Goal: Task Accomplishment & Management: Complete application form

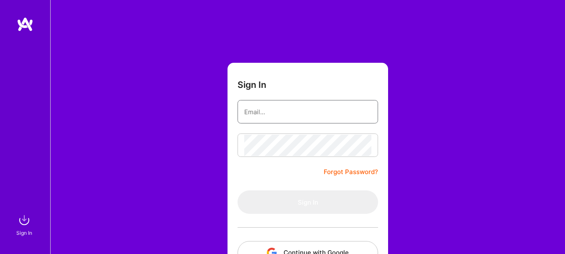
click at [264, 120] on input "email" at bounding box center [307, 111] width 127 height 21
type input "[EMAIL_ADDRESS][DOMAIN_NAME]"
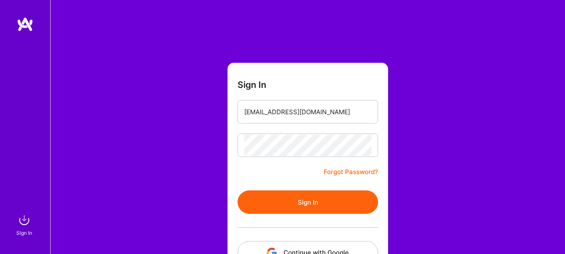
click at [365, 216] on div at bounding box center [308, 227] width 141 height 27
click at [365, 202] on button "Sign In" at bounding box center [308, 201] width 141 height 23
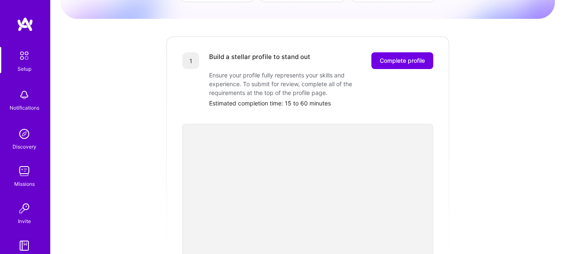
scroll to position [89, 0]
click at [417, 57] on span "Complete profile" at bounding box center [402, 61] width 45 height 8
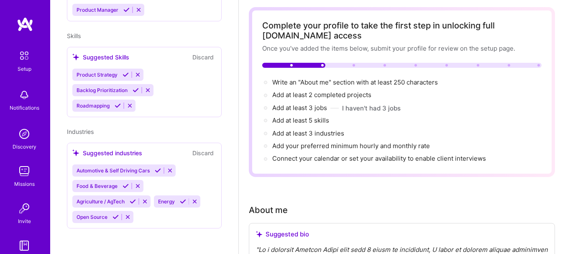
scroll to position [167, 0]
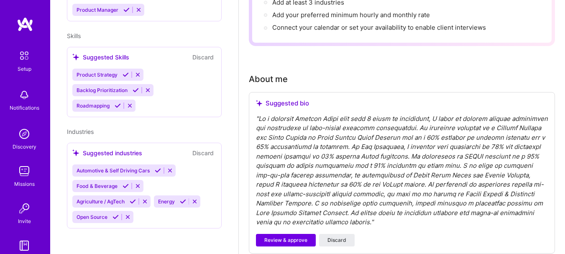
click at [504, 166] on div "" "" at bounding box center [402, 170] width 292 height 113
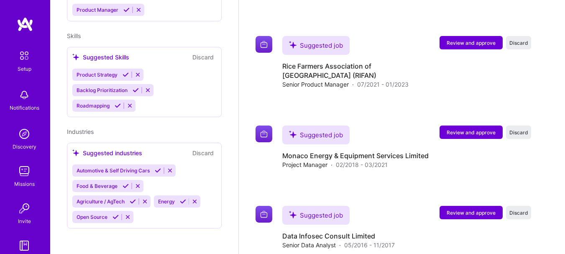
scroll to position [1168, 0]
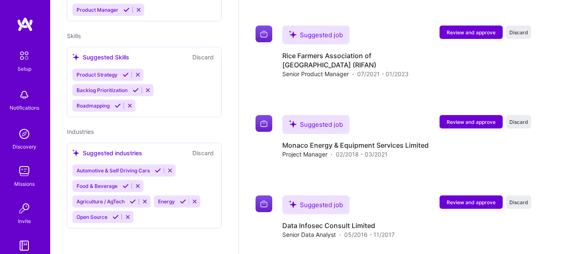
click at [482, 199] on span "Review and approve" at bounding box center [471, 202] width 49 height 7
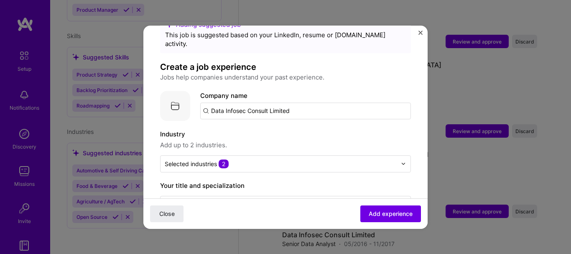
scroll to position [125, 0]
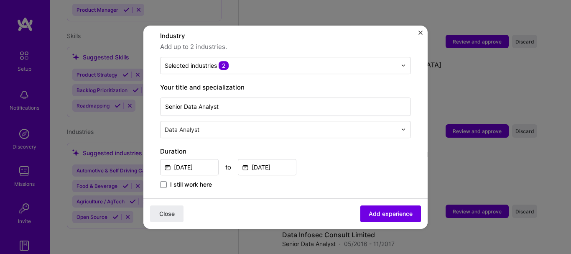
click at [249, 69] on div "Adding suggested job This job is suggested based on your LinkedIn, resume or [D…" at bounding box center [285, 212] width 251 height 591
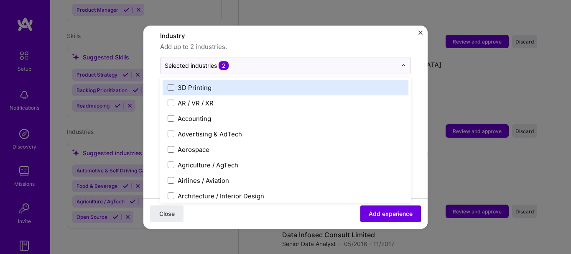
click at [248, 62] on div "Selected industries 2" at bounding box center [281, 65] width 241 height 16
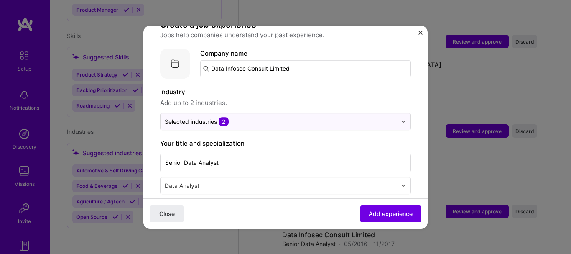
scroll to position [84, 0]
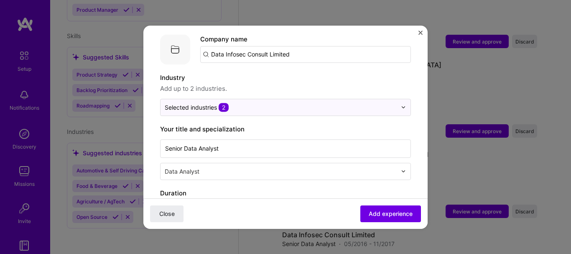
click at [401, 105] on img at bounding box center [403, 107] width 5 height 5
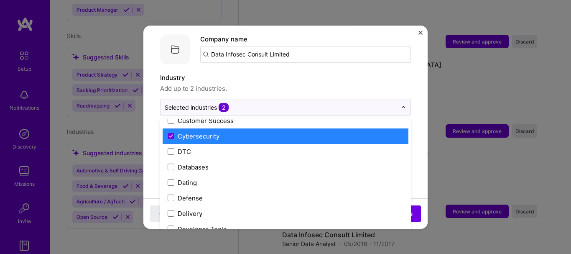
scroll to position [627, 0]
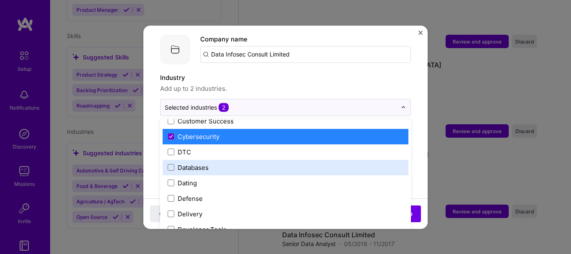
click at [253, 163] on label "Databases" at bounding box center [286, 167] width 236 height 9
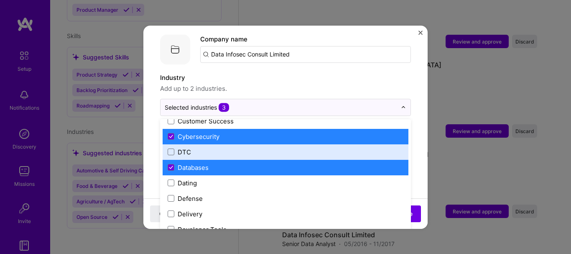
click at [504, 223] on div "Adding suggested job This job is suggested based on your LinkedIn, resume or [D…" at bounding box center [285, 127] width 571 height 254
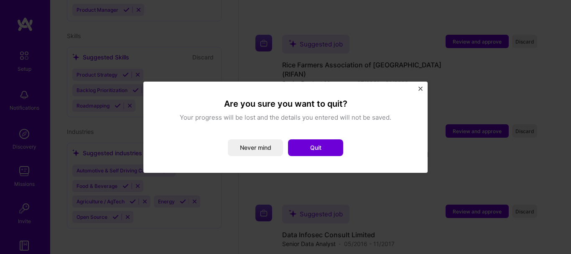
click at [269, 144] on button "Never mind" at bounding box center [255, 147] width 55 height 17
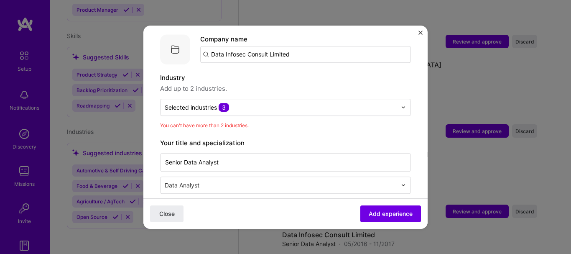
click at [252, 99] on div "Selected industries 3" at bounding box center [281, 107] width 241 height 16
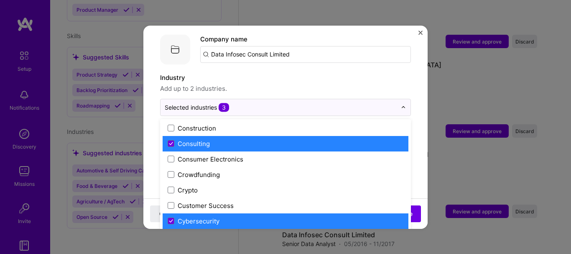
scroll to position [544, 0]
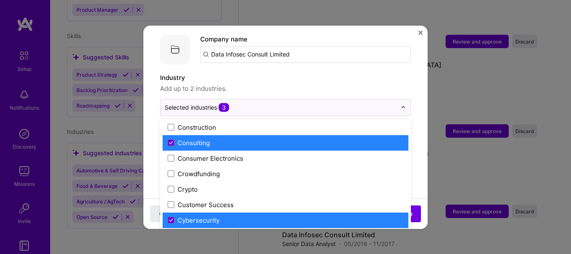
click at [173, 217] on span at bounding box center [171, 220] width 7 height 7
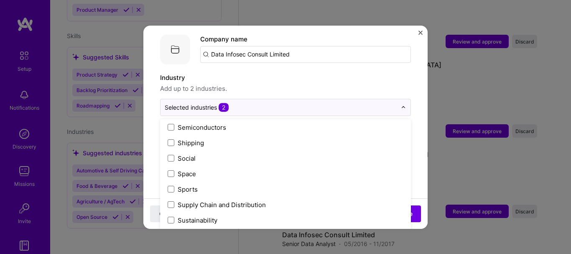
scroll to position [1737, 0]
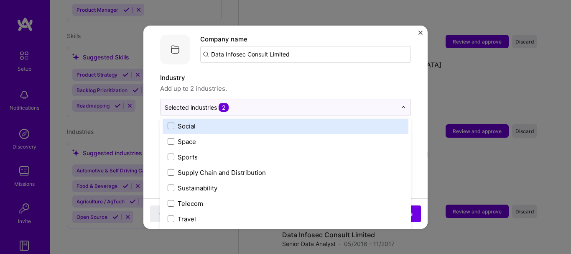
click at [342, 103] on input "text" at bounding box center [281, 107] width 232 height 9
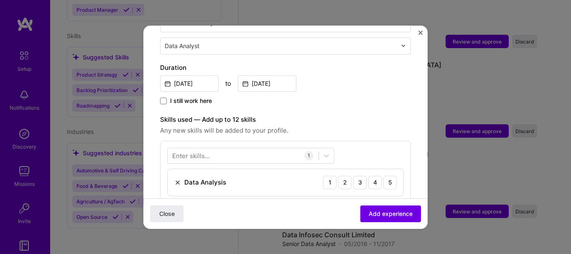
scroll to position [251, 0]
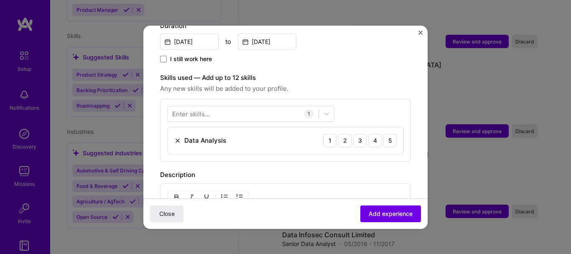
click at [260, 107] on div at bounding box center [243, 114] width 151 height 14
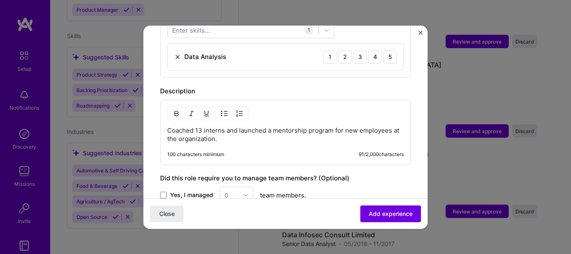
drag, startPoint x: 229, startPoint y: 175, endPoint x: 188, endPoint y: 76, distance: 107.1
click at [188, 76] on div "Adding suggested job This job is suggested based on your LinkedIn, resume or [D…" at bounding box center [285, 3] width 251 height 591
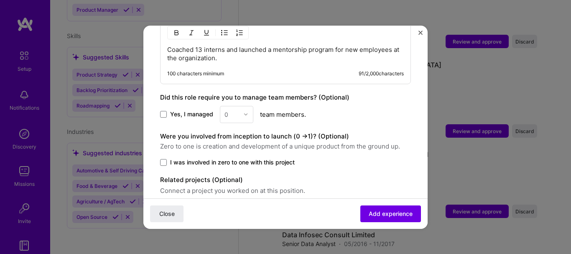
scroll to position [418, 0]
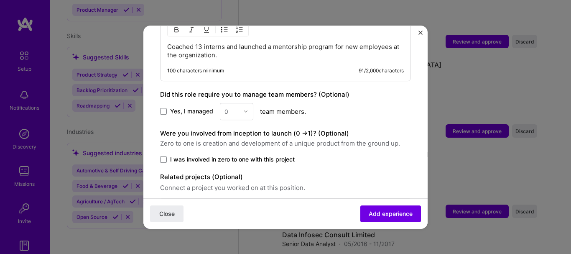
click at [164, 108] on span at bounding box center [163, 111] width 7 height 7
click at [0, 0] on input "Yes, I managed" at bounding box center [0, 0] width 0 height 0
click at [227, 107] on div "0" at bounding box center [227, 111] width 4 height 9
click at [241, 103] on div "0" at bounding box center [231, 111] width 23 height 16
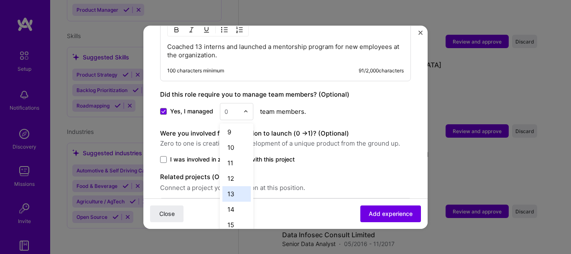
click at [233, 186] on div "13" at bounding box center [237, 193] width 28 height 15
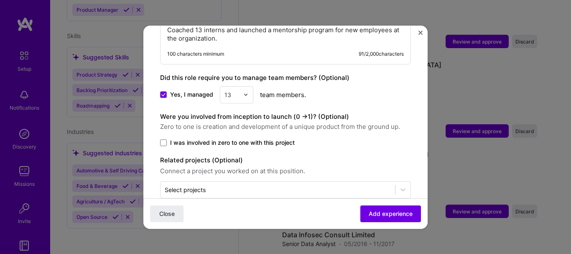
scroll to position [443, 0]
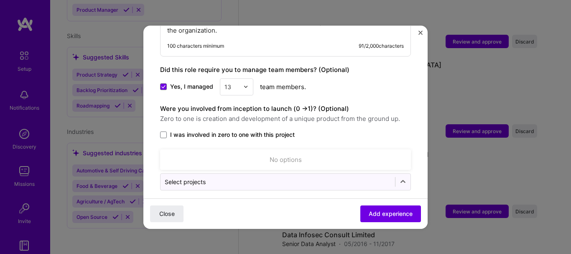
click at [243, 177] on input "text" at bounding box center [278, 181] width 226 height 9
click at [399, 177] on icon at bounding box center [403, 181] width 8 height 8
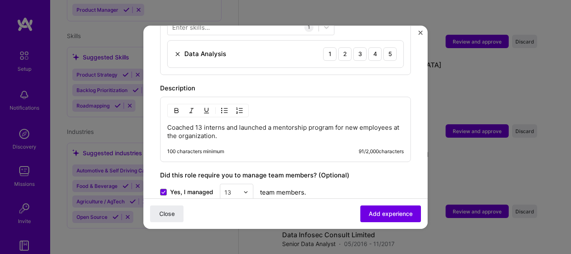
scroll to position [318, 0]
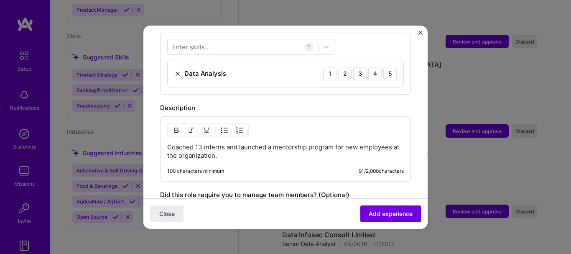
click at [228, 145] on p "Coached 13 interns and launched a mentorship program for new employees at the o…" at bounding box center [285, 151] width 237 height 17
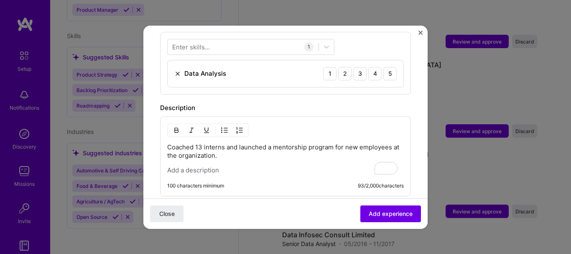
paste div "To enrich screen reader interactions, please activate Accessibility in Grammarl…"
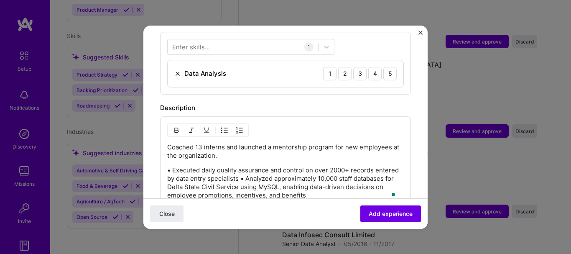
click at [172, 166] on p "• Executed daily quality assurance and control on over 2000+ records entered by…" at bounding box center [285, 182] width 237 height 33
click at [247, 170] on p "Executed daily quality assurance and control on over 2000+ records entered by d…" at bounding box center [285, 182] width 237 height 33
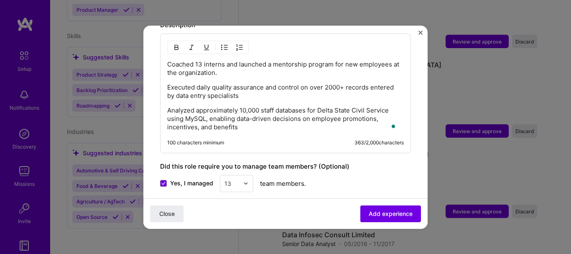
scroll to position [402, 0]
click at [378, 206] on button "Add experience" at bounding box center [391, 213] width 61 height 17
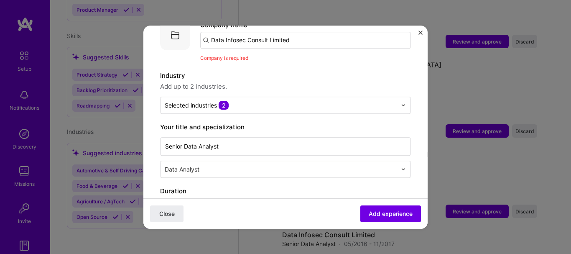
scroll to position [84, 0]
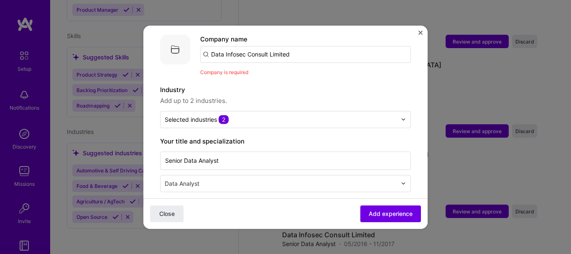
click at [250, 46] on input "Data Infosec Consult Limited" at bounding box center [305, 54] width 211 height 17
click at [293, 179] on input "text" at bounding box center [282, 183] width 234 height 9
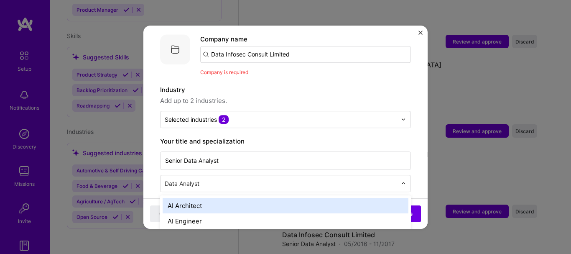
click at [293, 179] on input "text" at bounding box center [282, 183] width 234 height 9
click at [378, 68] on div "Company is required" at bounding box center [305, 72] width 211 height 9
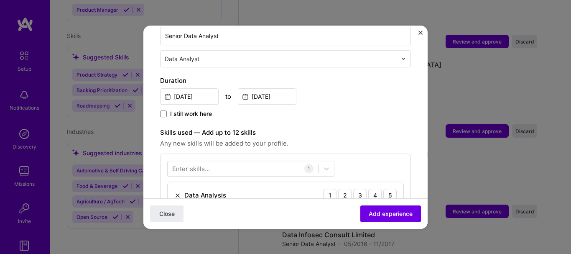
scroll to position [209, 0]
click at [402, 209] on span "Add experience" at bounding box center [391, 213] width 44 height 8
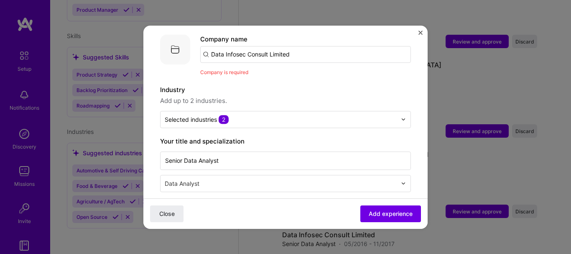
scroll to position [84, 0]
click at [213, 47] on input "Data Infosec Consult Limited" at bounding box center [305, 54] width 211 height 17
click at [206, 46] on input "Data Infosec Consult Limited" at bounding box center [305, 54] width 211 height 17
click at [317, 46] on input "Data Infosec Consult Limited" at bounding box center [305, 54] width 211 height 17
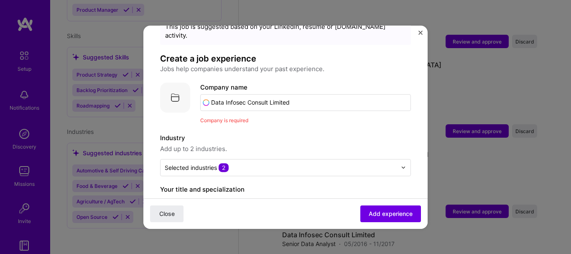
scroll to position [0, 0]
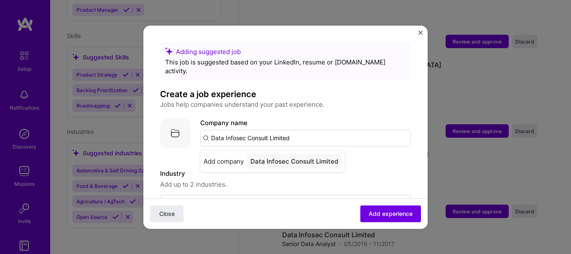
type input "Data Infosec Consult Limited"
click at [294, 154] on div "Data Infosec Consult Limited" at bounding box center [294, 161] width 95 height 15
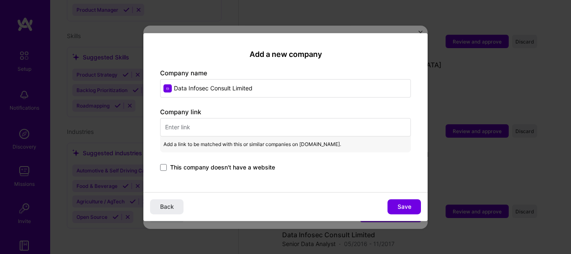
click at [189, 128] on input "text" at bounding box center [285, 127] width 251 height 18
paste input "[URL][DOMAIN_NAME]"
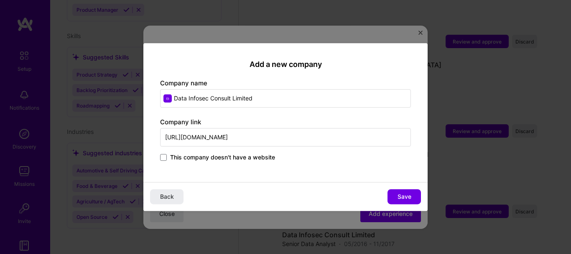
type input "[URL][DOMAIN_NAME]"
click at [406, 199] on span "Save" at bounding box center [405, 196] width 14 height 8
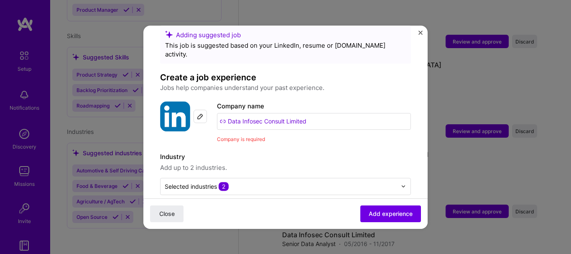
scroll to position [42, 0]
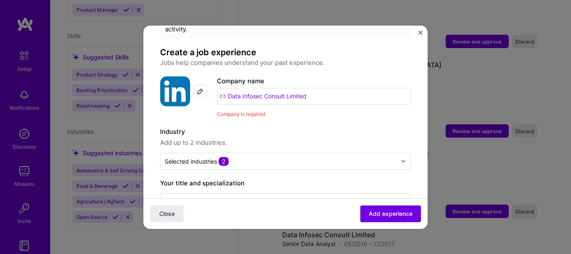
click at [372, 207] on button "Add experience" at bounding box center [391, 213] width 61 height 17
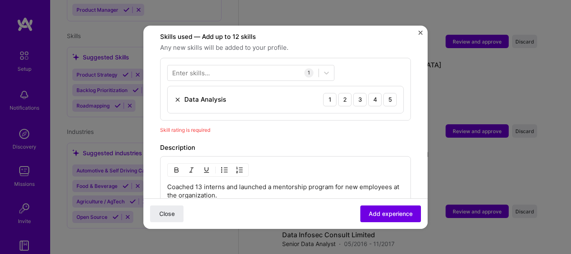
scroll to position [289, 0]
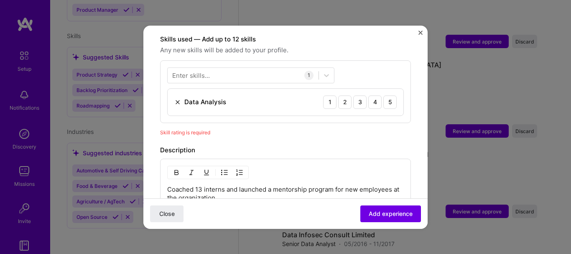
click at [386, 95] on div "5" at bounding box center [390, 101] width 13 height 13
click at [369, 95] on div "4" at bounding box center [375, 101] width 13 height 13
click at [391, 210] on span "Add experience" at bounding box center [391, 213] width 44 height 8
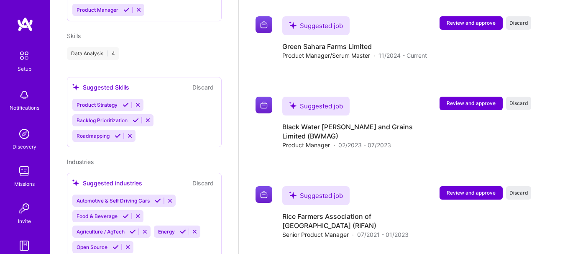
scroll to position [1255, 0]
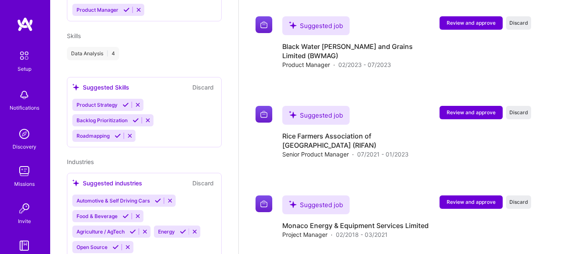
click at [463, 198] on span "Review and approve" at bounding box center [471, 201] width 49 height 7
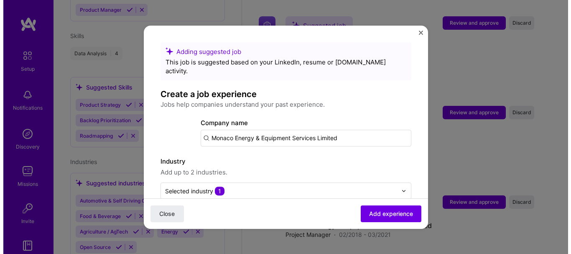
scroll to position [1245, 0]
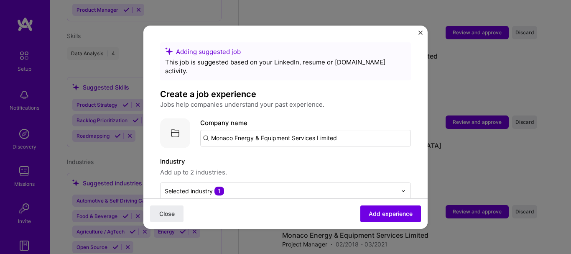
click at [394, 183] on div "Selected industry 1" at bounding box center [281, 191] width 241 height 16
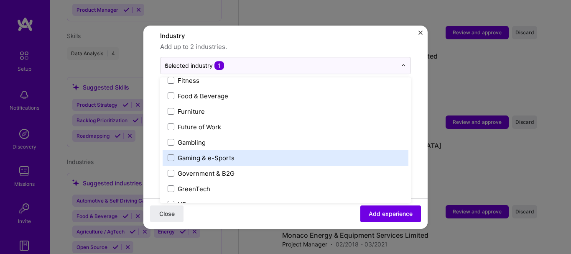
scroll to position [410, 0]
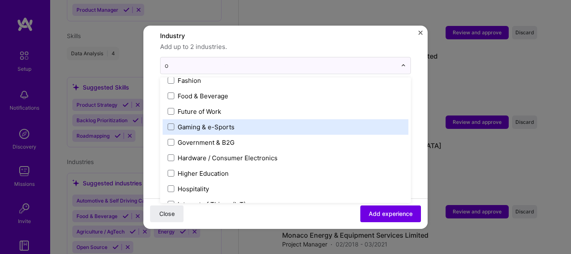
type input "oi"
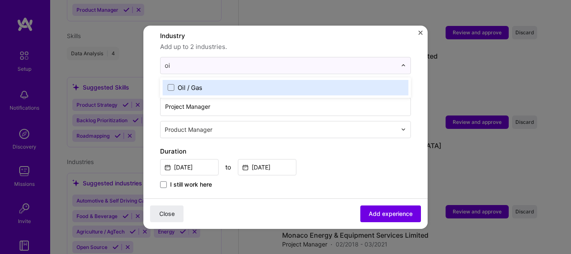
click at [171, 84] on span at bounding box center [171, 87] width 7 height 7
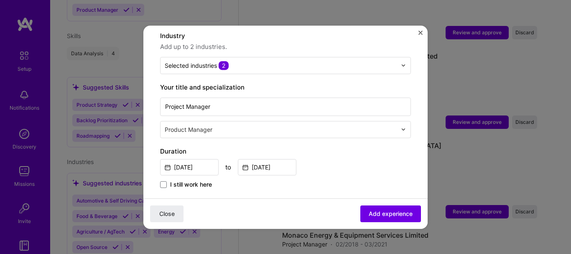
click at [415, 139] on form "Adding suggested job This job is suggested based on your LinkedIn, resume or [D…" at bounding box center [285, 220] width 284 height 606
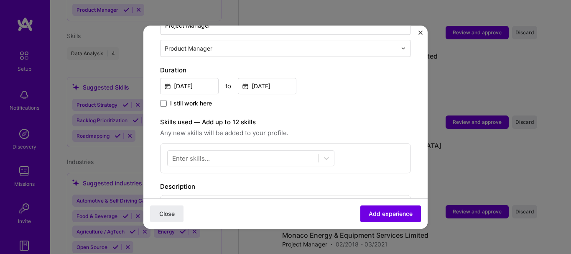
scroll to position [209, 0]
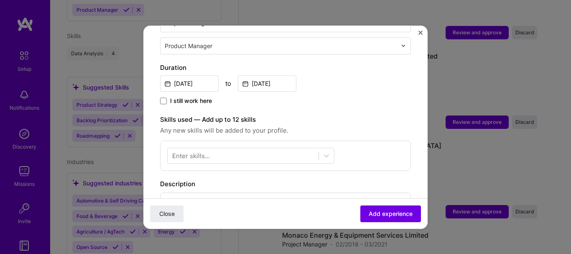
click at [320, 149] on div at bounding box center [326, 155] width 15 height 15
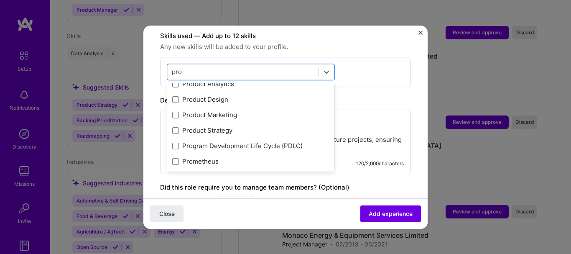
scroll to position [118, 0]
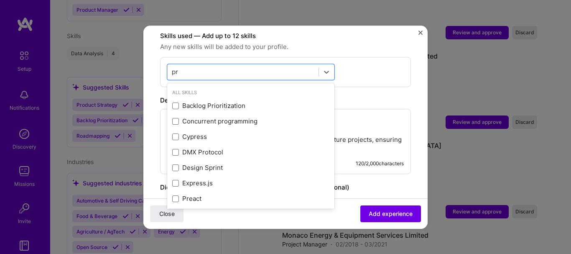
type input "p"
click at [179, 164] on div "Stakeholder Management" at bounding box center [250, 168] width 157 height 9
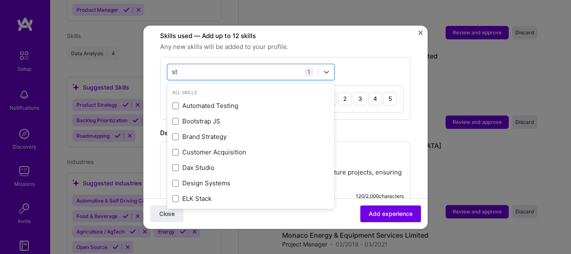
type input "s"
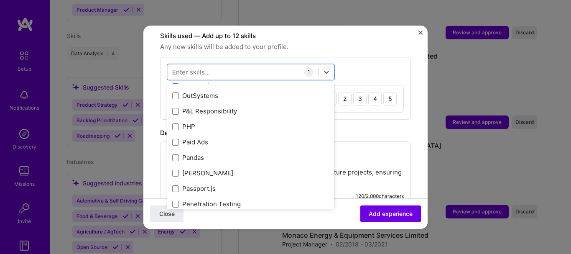
scroll to position [3639, 0]
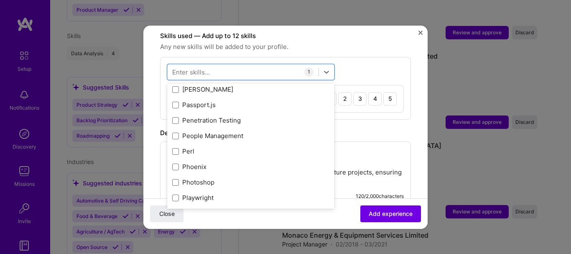
click at [234, 128] on div "People Management" at bounding box center [250, 135] width 167 height 15
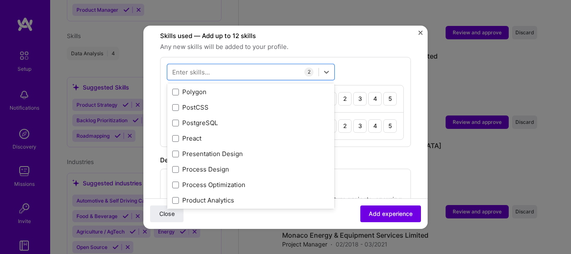
scroll to position [3807, 0]
click at [176, 136] on span at bounding box center [175, 139] width 7 height 7
click at [0, 0] on input "checkbox" at bounding box center [0, 0] width 0 height 0
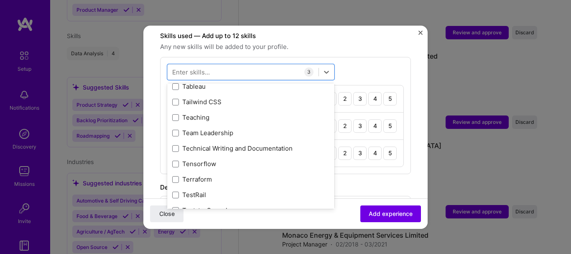
scroll to position [5062, 0]
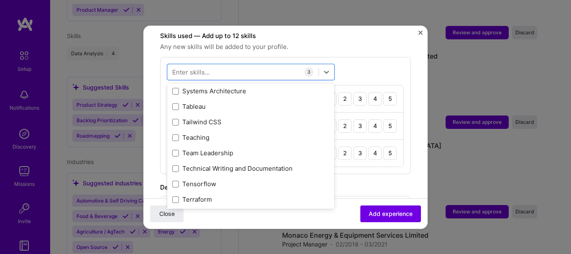
click at [179, 165] on span at bounding box center [175, 168] width 7 height 7
click at [0, 0] on input "checkbox" at bounding box center [0, 0] width 0 height 0
click at [179, 150] on span at bounding box center [175, 153] width 7 height 7
click at [0, 0] on input "checkbox" at bounding box center [0, 0] width 0 height 0
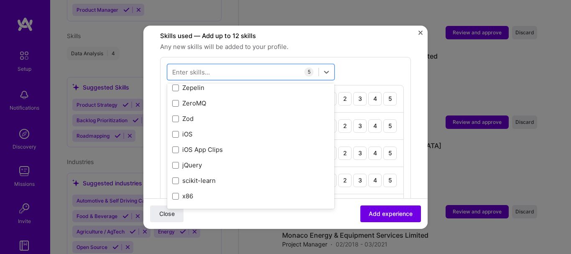
scroll to position [5762, 0]
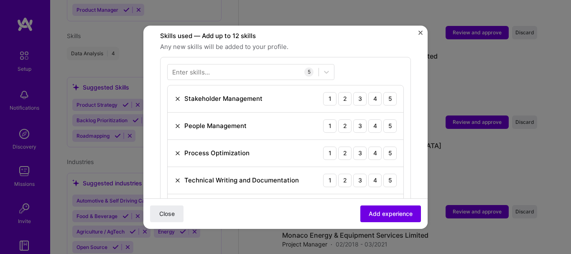
click at [396, 57] on div "Enter skills... 5 Stakeholder Management 1 2 3 4 5 People Management 1 2 3 4 5 …" at bounding box center [285, 143] width 251 height 172
click at [390, 96] on div "5" at bounding box center [390, 98] width 13 height 13
click at [389, 119] on div "5" at bounding box center [390, 125] width 13 height 13
click at [387, 146] on div "5" at bounding box center [390, 152] width 13 height 13
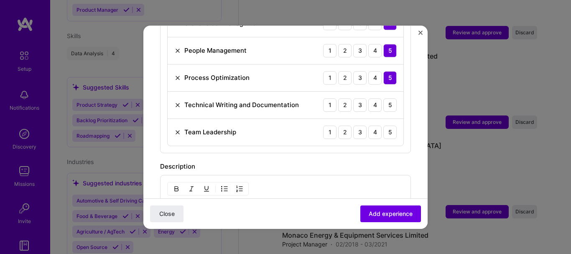
scroll to position [376, 0]
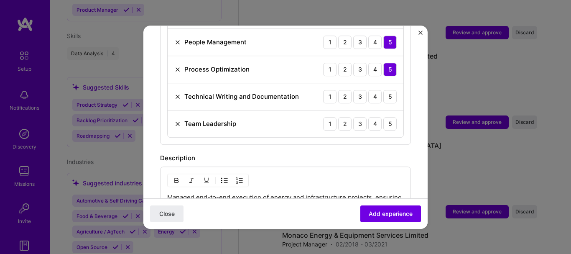
click at [386, 90] on div "5" at bounding box center [390, 96] width 13 height 13
click at [384, 117] on div "5" at bounding box center [390, 123] width 13 height 13
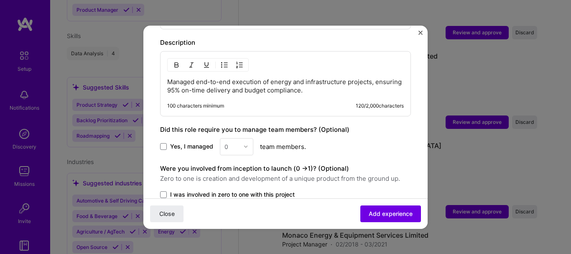
scroll to position [502, 0]
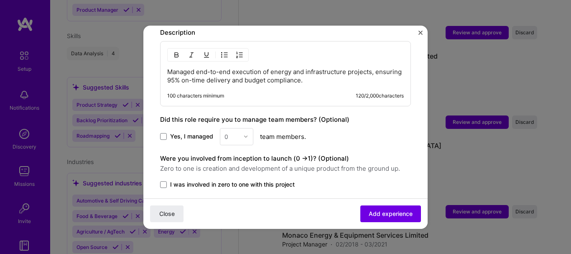
click at [163, 133] on span at bounding box center [163, 136] width 7 height 7
click at [0, 0] on input "Yes, I managed" at bounding box center [0, 0] width 0 height 0
click at [236, 132] on input "text" at bounding box center [232, 136] width 15 height 9
click at [237, 197] on div "4" at bounding box center [237, 204] width 28 height 15
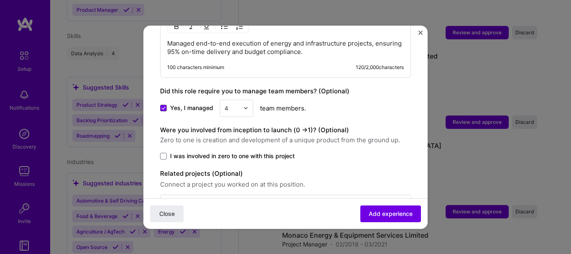
scroll to position [544, 0]
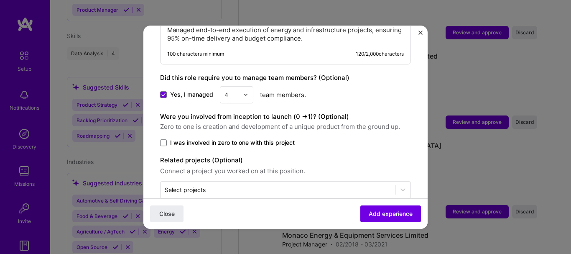
click at [162, 139] on span at bounding box center [163, 142] width 7 height 7
click at [0, 0] on input "I was involved in zero to one with this project" at bounding box center [0, 0] width 0 height 0
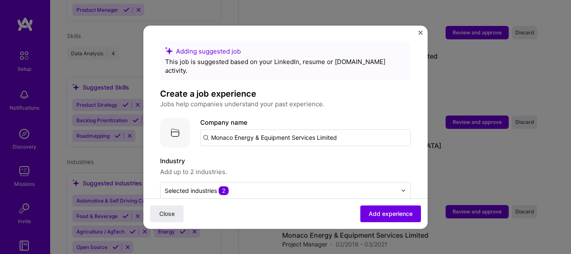
scroll to position [0, 0]
click at [347, 132] on input "Monaco Energy & Equipment Services Limited" at bounding box center [305, 138] width 211 height 17
click at [207, 130] on input "Monaco Energy & Equipment Services Limited" at bounding box center [305, 138] width 211 height 17
click at [202, 130] on input "Monaco Energy & Equipment Services Limited" at bounding box center [305, 138] width 211 height 17
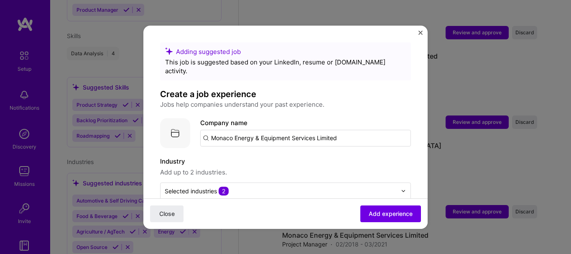
click at [205, 130] on input "Monaco Energy & Equipment Services Limited" at bounding box center [305, 138] width 211 height 17
click at [243, 131] on input "Monaco Energy & Equipment Services Limited" at bounding box center [305, 138] width 211 height 17
click at [409, 212] on button "Add experience" at bounding box center [391, 213] width 61 height 17
click at [231, 131] on input "Monaco Energy & Equipment Services Limited" at bounding box center [305, 138] width 211 height 17
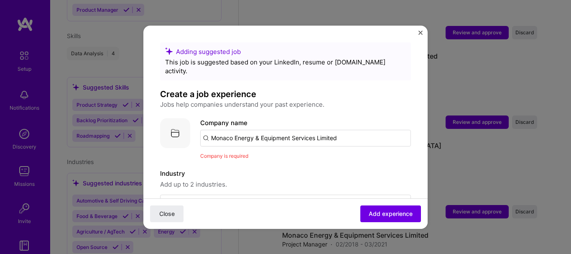
click at [208, 130] on input "Monaco Energy & Equipment Services Limited" at bounding box center [305, 138] width 211 height 17
click at [356, 130] on input "Monaco Energy & Equipment Services Limited" at bounding box center [305, 138] width 211 height 17
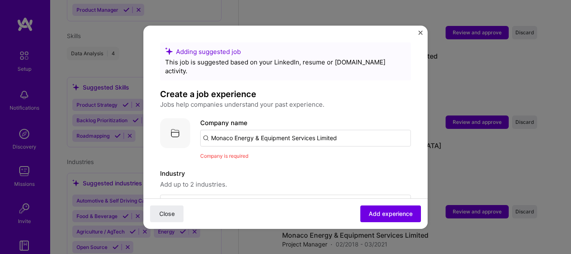
click at [387, 216] on span "Add experience" at bounding box center [391, 213] width 44 height 8
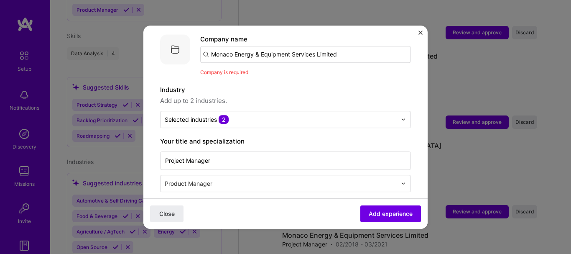
click at [387, 216] on span "Add experience" at bounding box center [391, 213] width 44 height 8
click at [203, 46] on input "Monaco Energy & Equipment Services Limited" at bounding box center [305, 54] width 211 height 17
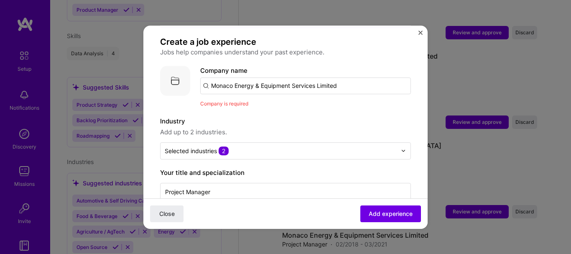
scroll to position [0, 0]
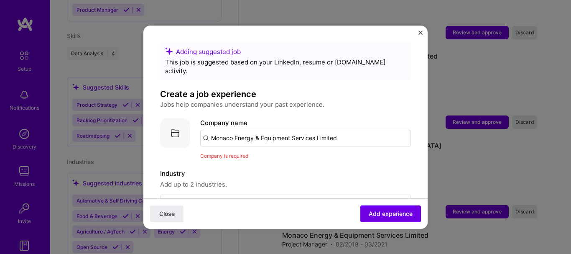
click at [225, 119] on label "Company name" at bounding box center [223, 123] width 47 height 8
click at [180, 119] on img at bounding box center [175, 133] width 30 height 30
click at [251, 130] on input "Monaco Energy & Equipment Services Limited" at bounding box center [305, 138] width 211 height 17
click at [258, 130] on input "Monaco Energy & Equipment Services Limited" at bounding box center [305, 138] width 211 height 17
click at [366, 130] on input "Monaco Energy & Equipment Services Limited" at bounding box center [305, 138] width 211 height 17
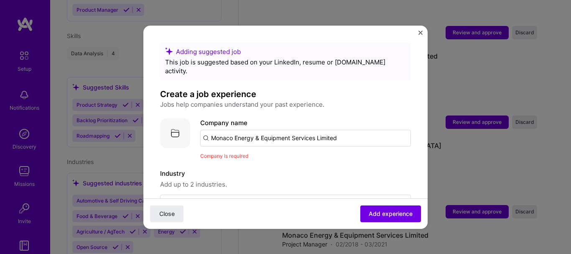
click button "Close" at bounding box center [166, 213] width 33 height 17
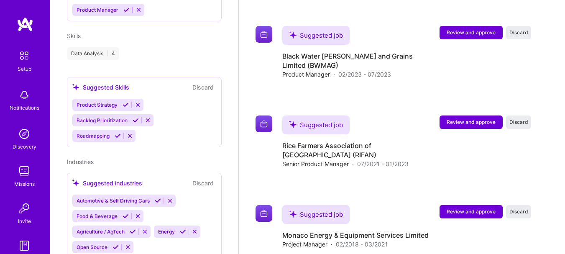
click at [489, 208] on span "Review and approve" at bounding box center [471, 211] width 49 height 7
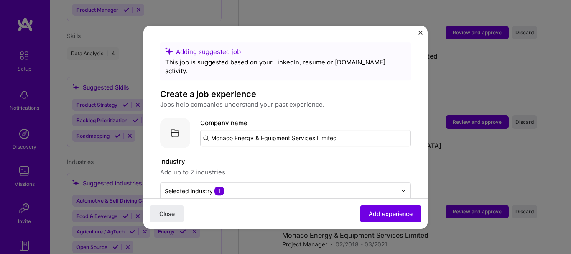
click at [320, 130] on input "Monaco Energy & Equipment Services Limited" at bounding box center [305, 138] width 211 height 17
click at [277, 132] on input "Monaco Energy & Equipment Services Limited" at bounding box center [305, 138] width 211 height 17
click at [207, 130] on input "Monaco Energy & Equipment Services Limited" at bounding box center [305, 138] width 211 height 17
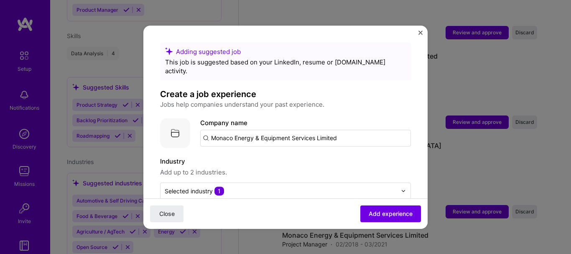
click at [207, 130] on input "Monaco Energy & Equipment Services Limited" at bounding box center [305, 138] width 211 height 17
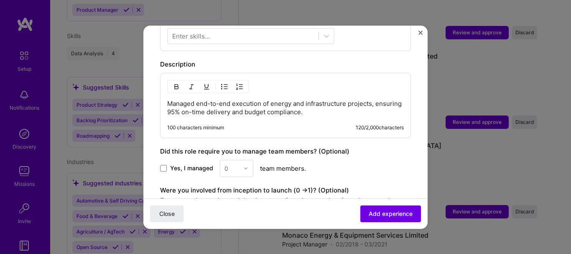
scroll to position [327, 0]
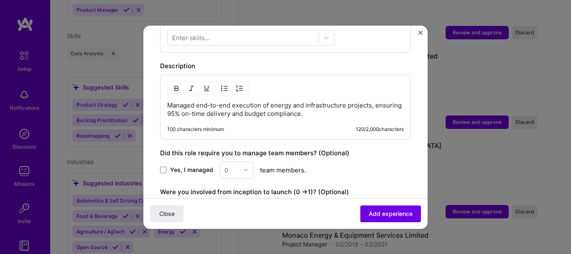
click at [238, 161] on div "0" at bounding box center [236, 169] width 33 height 17
click at [238, 166] on div "0" at bounding box center [236, 169] width 33 height 17
click at [250, 161] on div "0" at bounding box center [236, 169] width 33 height 17
click at [163, 166] on span at bounding box center [163, 169] width 7 height 7
click at [0, 0] on input "Yes, I managed" at bounding box center [0, 0] width 0 height 0
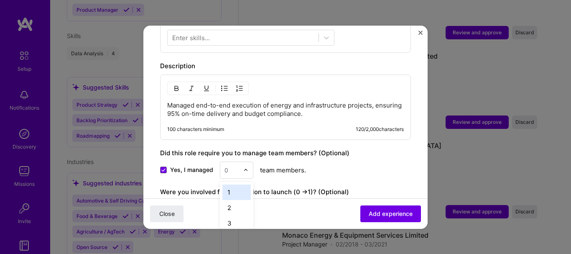
click at [232, 166] on input "text" at bounding box center [232, 170] width 15 height 9
click at [234, 192] on div "4" at bounding box center [237, 196] width 28 height 15
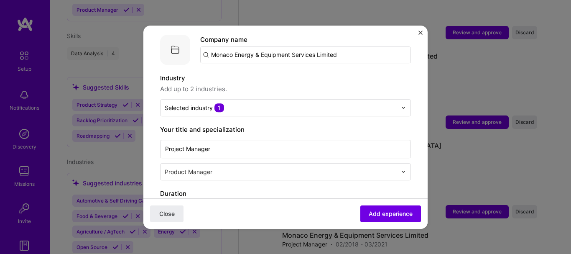
scroll to position [0, 0]
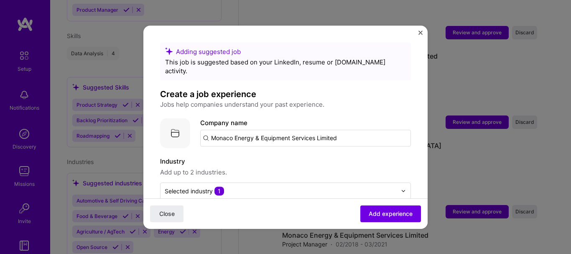
click at [233, 132] on input "Monaco Energy & Equipment Services Limited" at bounding box center [305, 138] width 211 height 17
click at [206, 131] on input "Monaco Energy & Equipment Services Limited" at bounding box center [305, 138] width 211 height 17
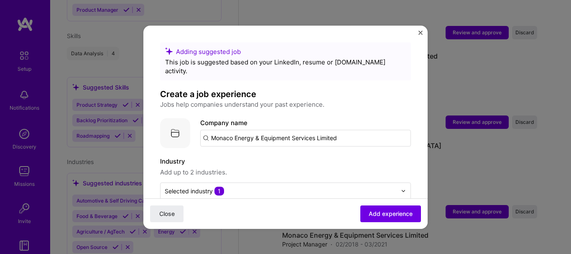
click at [206, 131] on input "Monaco Energy & Equipment Services Limited" at bounding box center [305, 138] width 211 height 17
click button "Close" at bounding box center [166, 213] width 33 height 17
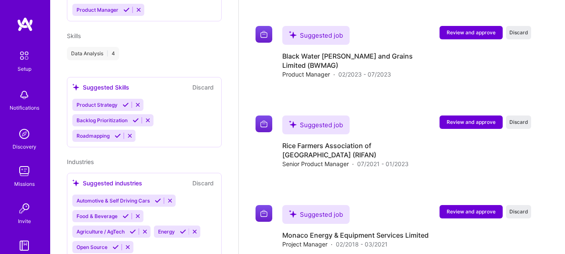
click at [476, 208] on span "Review and approve" at bounding box center [471, 211] width 49 height 7
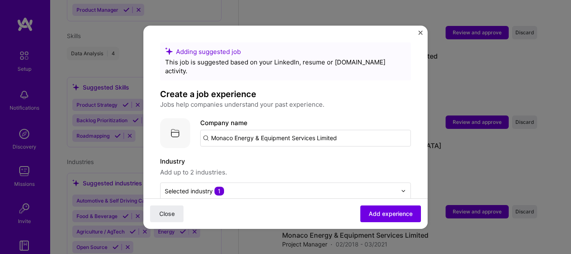
click at [378, 214] on span "Add experience" at bounding box center [391, 213] width 44 height 8
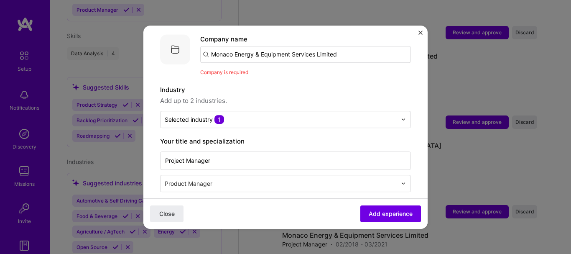
click at [379, 214] on span "Add experience" at bounding box center [391, 213] width 44 height 8
drag, startPoint x: 379, startPoint y: 214, endPoint x: 352, endPoint y: 192, distance: 34.2
click at [371, 205] on button "Add experience" at bounding box center [391, 213] width 61 height 17
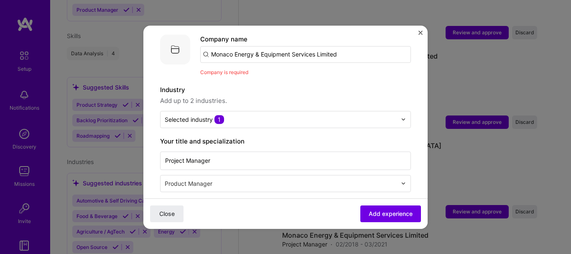
click at [357, 46] on input "Monaco Energy & Equipment Services Limited" at bounding box center [305, 54] width 211 height 17
click at [207, 46] on input "Monaco Energy & Equipment Services Limited" at bounding box center [305, 54] width 211 height 17
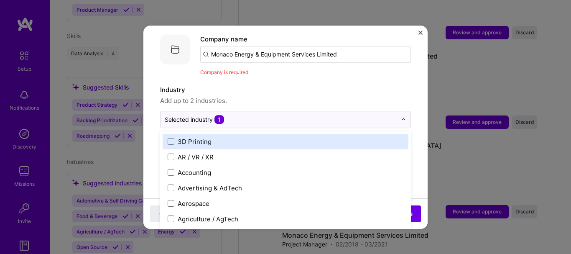
click at [257, 115] on input "text" at bounding box center [281, 119] width 232 height 9
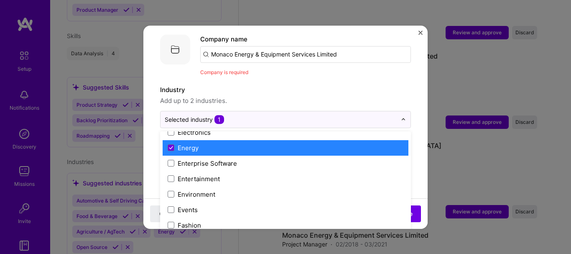
scroll to position [795, 0]
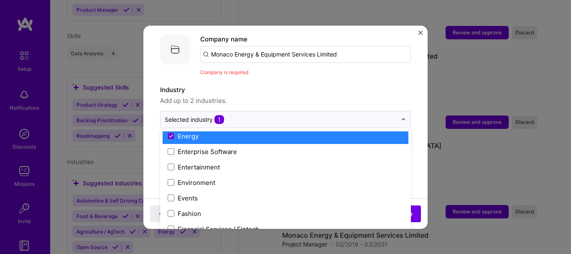
click at [265, 98] on div "Industry Add up to 2 industries. option Energy focused, 52 of 120. 120 results …" at bounding box center [285, 106] width 251 height 43
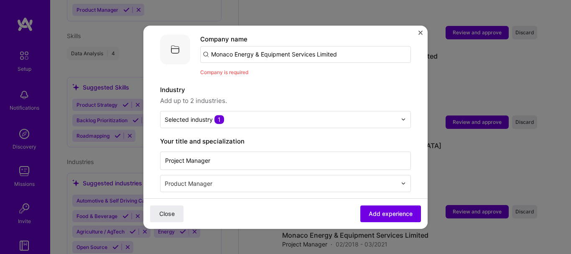
click at [265, 115] on input "text" at bounding box center [281, 119] width 232 height 9
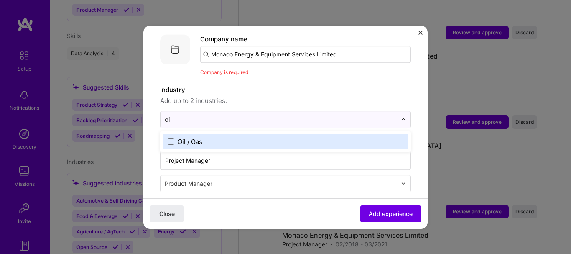
type input "oil"
click at [271, 137] on label "Oil / Gas" at bounding box center [286, 141] width 236 height 9
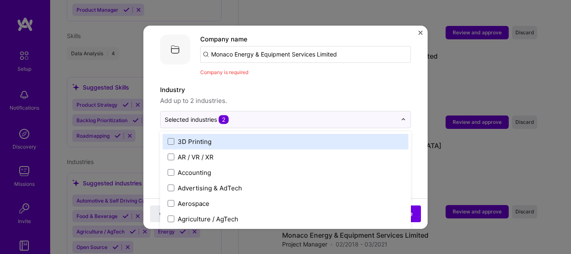
click at [346, 85] on label "Industry" at bounding box center [285, 90] width 251 height 10
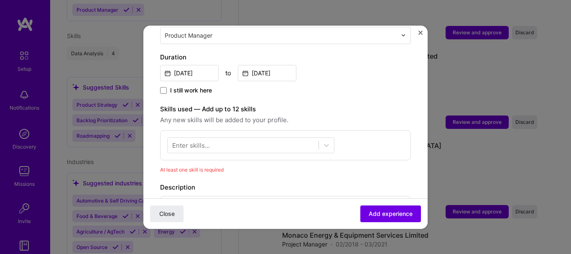
scroll to position [251, 0]
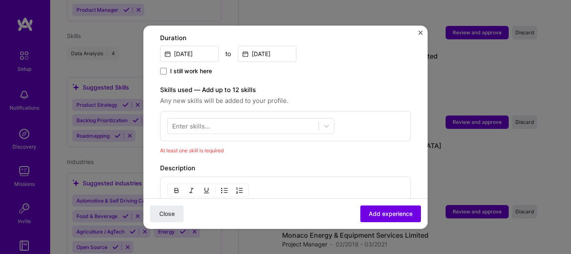
click at [329, 122] on icon at bounding box center [327, 126] width 8 height 8
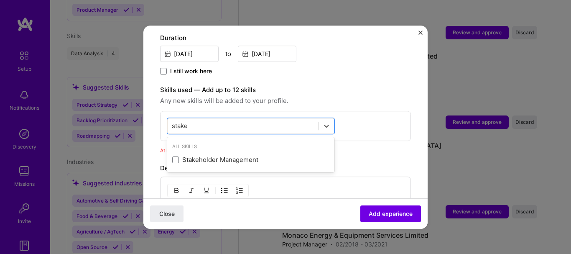
click at [265, 158] on div "Stakeholder Management" at bounding box center [250, 159] width 167 height 15
click at [240, 119] on div "stake stake" at bounding box center [243, 126] width 151 height 14
drag, startPoint x: 234, startPoint y: 116, endPoint x: 131, endPoint y: 128, distance: 104.4
click at [131, 128] on div "Adding suggested job This job is suggested based on your LinkedIn, resume or [D…" at bounding box center [285, 127] width 571 height 254
drag, startPoint x: 187, startPoint y: 118, endPoint x: 163, endPoint y: 117, distance: 23.8
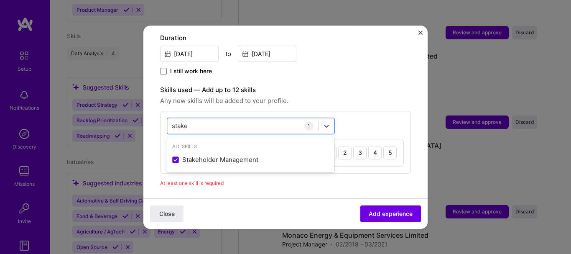
click at [163, 117] on div "option Stakeholder Management, selected. option Stakeholder Management selected…" at bounding box center [285, 142] width 251 height 63
click at [175, 172] on span at bounding box center [175, 175] width 7 height 7
click at [0, 0] on input "checkbox" at bounding box center [0, 0] width 0 height 0
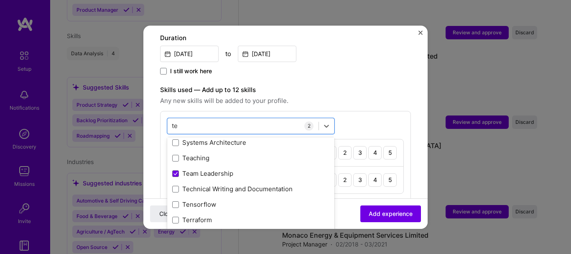
scroll to position [436, 0]
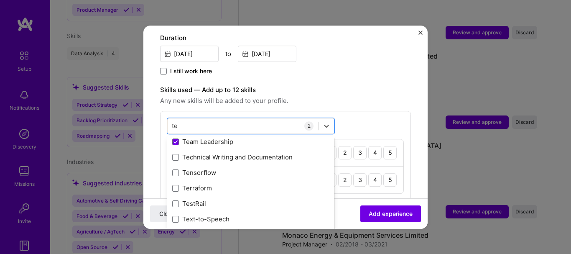
click at [172, 150] on div "Technical Writing and Documentation" at bounding box center [250, 157] width 167 height 15
click at [292, 119] on div "te te" at bounding box center [243, 126] width 151 height 14
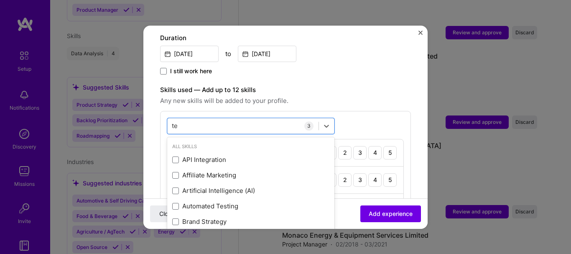
drag, startPoint x: 177, startPoint y: 120, endPoint x: 171, endPoint y: 119, distance: 6.3
click at [171, 119] on div "te te" at bounding box center [243, 126] width 151 height 14
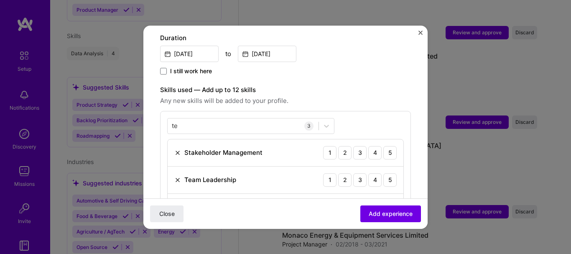
click at [415, 143] on form "Adding suggested job This job is suggested based on your LinkedIn, resume or [D…" at bounding box center [285, 150] width 284 height 719
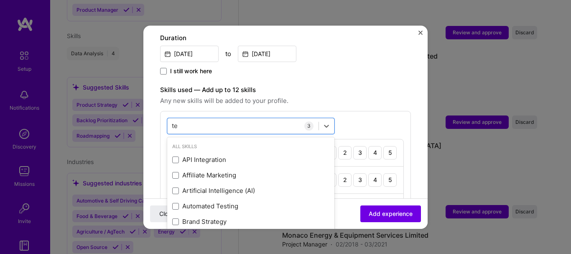
click at [272, 120] on div "te te" at bounding box center [243, 126] width 151 height 14
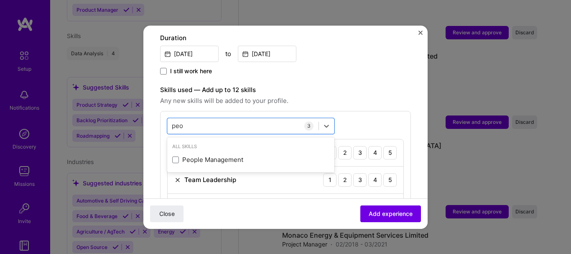
click at [264, 156] on div "People Management" at bounding box center [250, 160] width 157 height 9
click at [270, 119] on div "peo peo" at bounding box center [243, 126] width 151 height 14
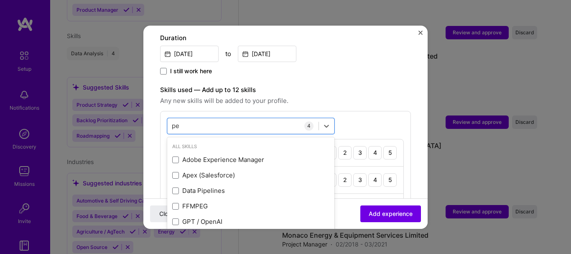
type input "p"
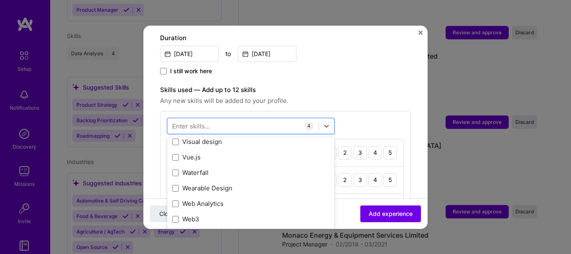
scroll to position [5480, 0]
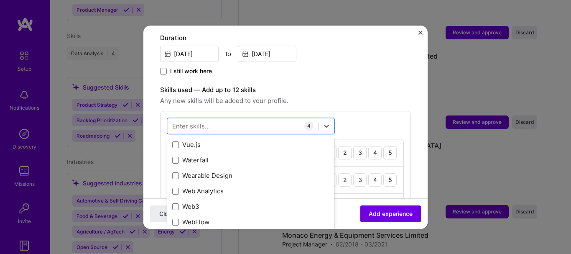
click at [175, 157] on span at bounding box center [175, 160] width 7 height 7
click at [0, 0] on input "checkbox" at bounding box center [0, 0] width 0 height 0
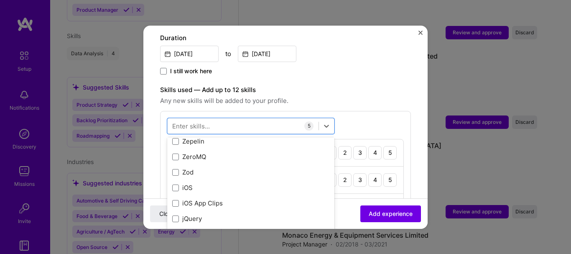
click at [397, 112] on div "option Waterfall, selected. option ZeroMQ focused, 0 of 2. 378 results availabl…" at bounding box center [285, 197] width 251 height 172
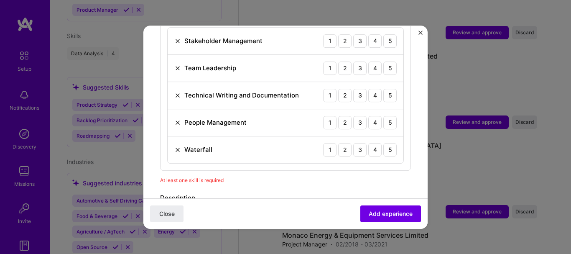
scroll to position [376, 0]
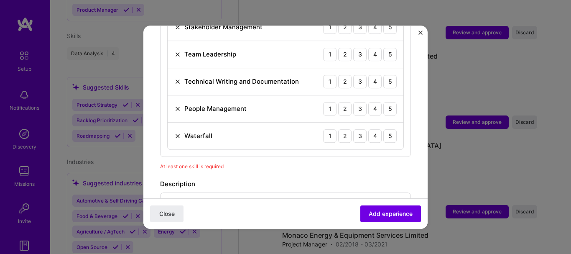
click at [384, 130] on div "5" at bounding box center [390, 135] width 13 height 13
click at [387, 102] on div "5" at bounding box center [390, 108] width 13 height 13
click at [386, 75] on div "5" at bounding box center [390, 81] width 13 height 13
click at [384, 48] on div "5" at bounding box center [390, 54] width 13 height 13
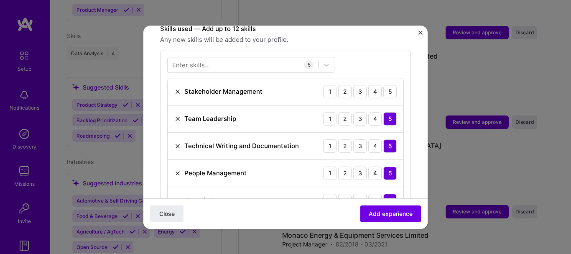
scroll to position [293, 0]
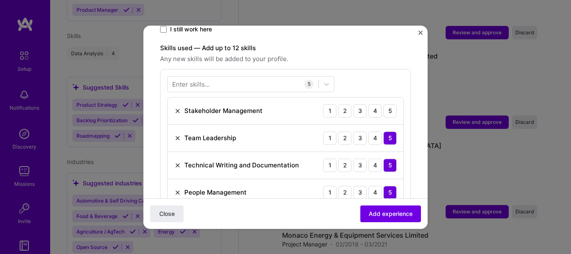
click at [387, 104] on div "5" at bounding box center [390, 110] width 13 height 13
click at [402, 70] on div "Enter skills... 5 Stakeholder Management 1 2 3 4 5 Team Leadership 1 2 3 4 5 Te…" at bounding box center [285, 155] width 251 height 172
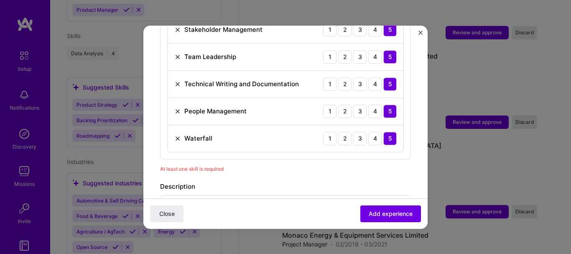
scroll to position [418, 0]
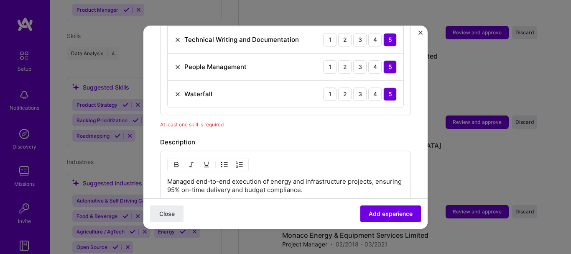
click at [320, 159] on div "Managed end-to-end execution of energy and infrastructure projects, ensuring 95…" at bounding box center [285, 183] width 251 height 65
click at [320, 178] on p "Managed end-to-end execution of energy and infrastructure projects, ensuring 95…" at bounding box center [285, 185] width 237 height 17
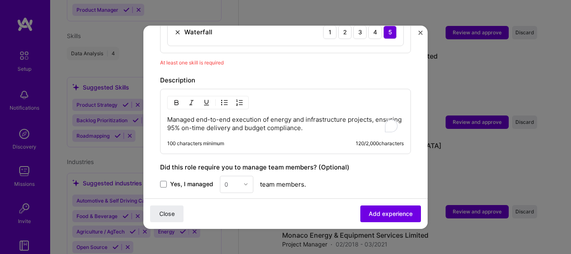
scroll to position [502, 0]
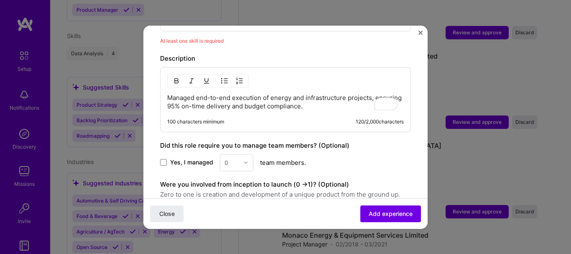
click at [392, 211] on span "Add experience" at bounding box center [391, 213] width 44 height 8
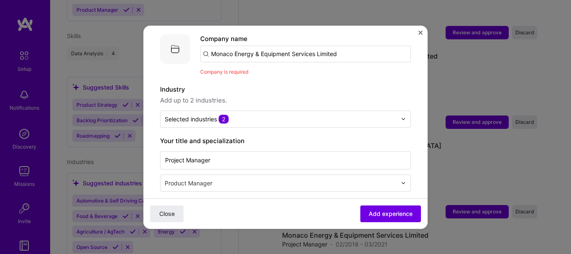
scroll to position [84, 0]
click at [222, 46] on input "Monaco Energy & Equipment Services Limited" at bounding box center [305, 54] width 211 height 17
click at [213, 46] on input "Monaco Energy & Equipment Services Limited" at bounding box center [305, 54] width 211 height 17
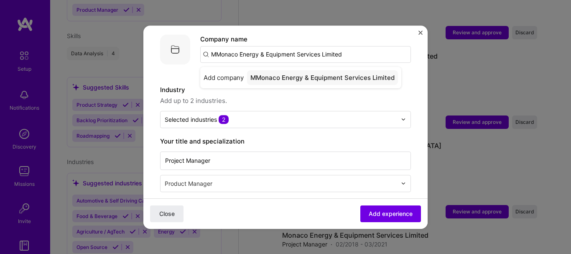
type input "Monaco Energy & Equipment Services Limited"
click at [325, 70] on div "Monaco Energy & Equipment Services Limited" at bounding box center [320, 77] width 146 height 15
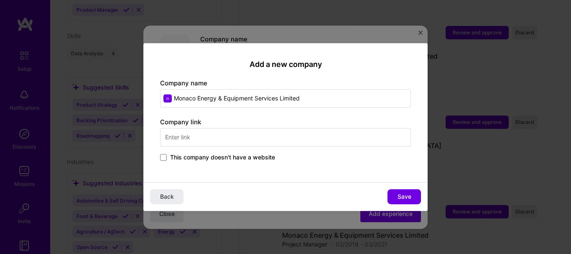
click at [162, 153] on label "This company doesn't have a website" at bounding box center [217, 157] width 115 height 8
click at [0, 0] on input "This company doesn't have a website" at bounding box center [0, 0] width 0 height 0
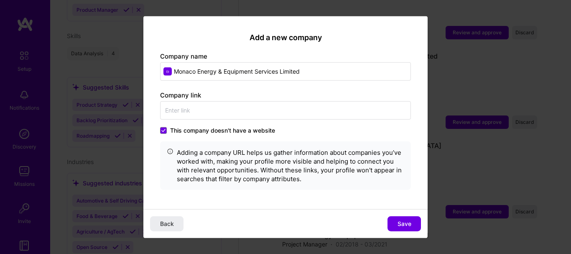
click at [403, 220] on span "Save" at bounding box center [405, 224] width 14 height 8
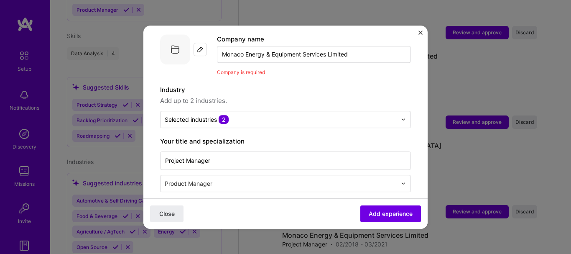
click at [376, 46] on input "Monaco Energy & Equipment Services Limited" at bounding box center [314, 54] width 194 height 17
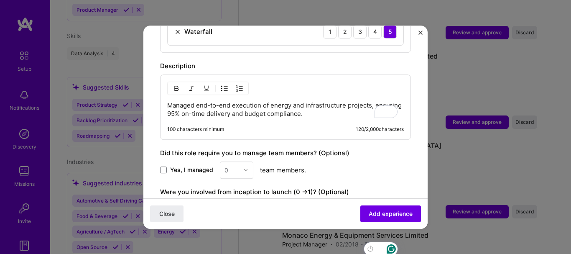
scroll to position [502, 0]
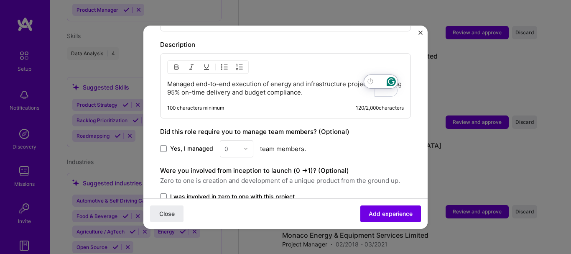
click at [347, 85] on p "Managed end-to-end execution of energy and infrastructure projects, ensuring 95…" at bounding box center [285, 88] width 237 height 17
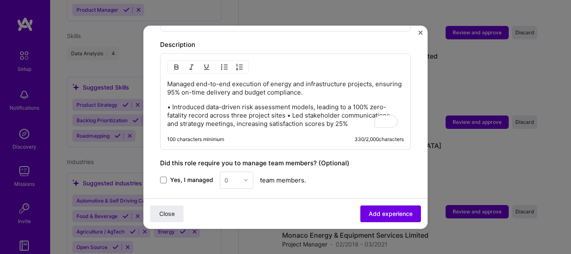
click at [172, 103] on p "• Introduced data-driven risk assessment models, leading to a 100% zero-fatalit…" at bounding box center [285, 115] width 237 height 25
click at [291, 106] on p "Introduced data-driven risk assessment models, leading to a 100% zero-fatality …" at bounding box center [285, 115] width 237 height 25
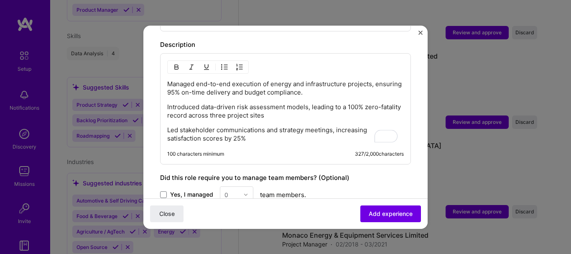
click at [369, 213] on span "Add experience" at bounding box center [391, 213] width 44 height 8
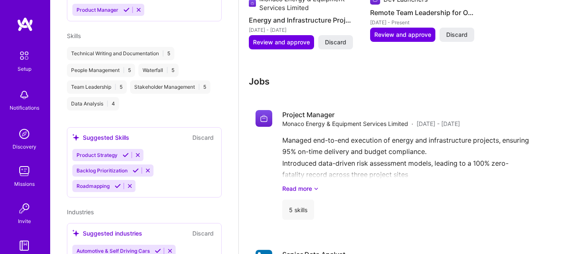
scroll to position [883, 0]
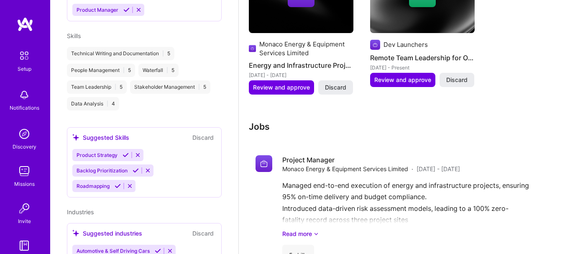
click at [288, 167] on span "Monaco Energy & Equipment Services Limited" at bounding box center [345, 168] width 126 height 9
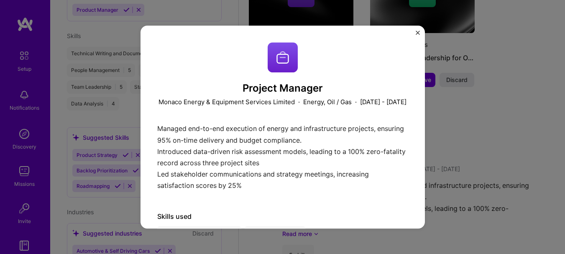
click at [512, 132] on div "Project Manager Monaco Energy & Equipment Services Limited · Energy, Oil / Gas …" at bounding box center [282, 127] width 565 height 254
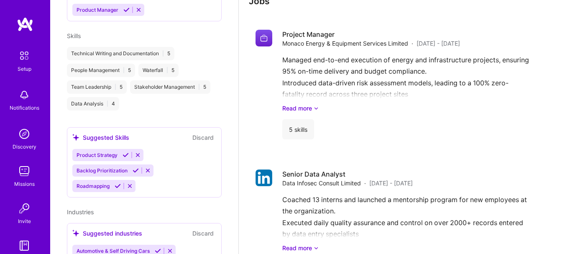
scroll to position [966, 0]
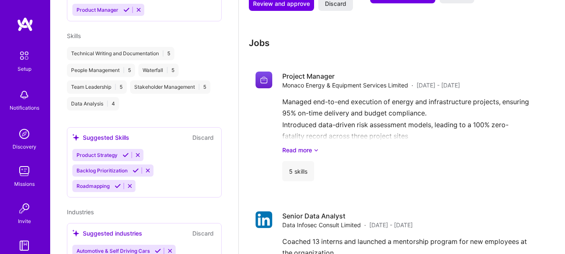
click at [305, 152] on link "Read more" at bounding box center [406, 150] width 249 height 9
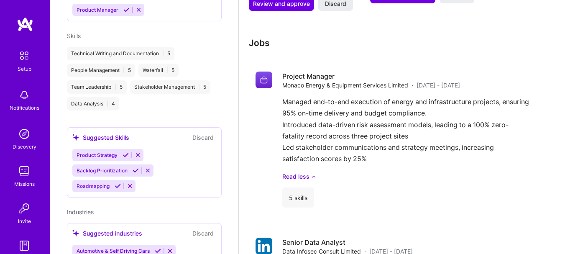
click at [302, 173] on link "Read less" at bounding box center [406, 176] width 249 height 9
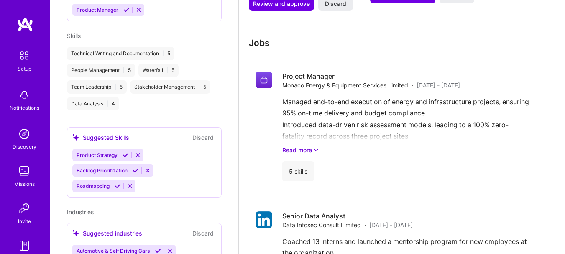
click at [283, 73] on h4 "Project Manager" at bounding box center [371, 76] width 178 height 9
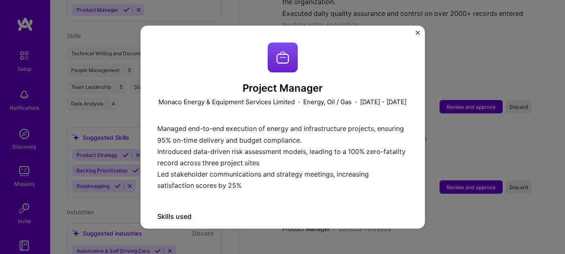
click at [486, 58] on div "Project Manager Monaco Energy & Equipment Services Limited · Energy, Oil / Gas …" at bounding box center [282, 127] width 565 height 254
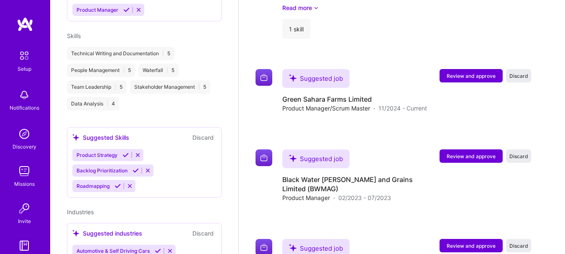
scroll to position [1301, 0]
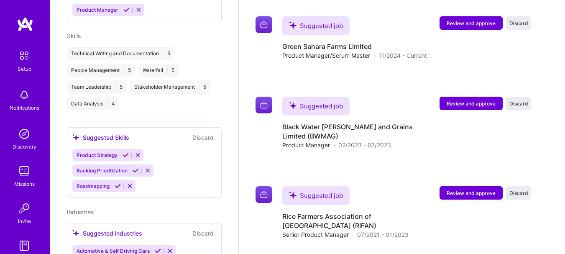
click at [487, 189] on span "Review and approve" at bounding box center [471, 192] width 49 height 7
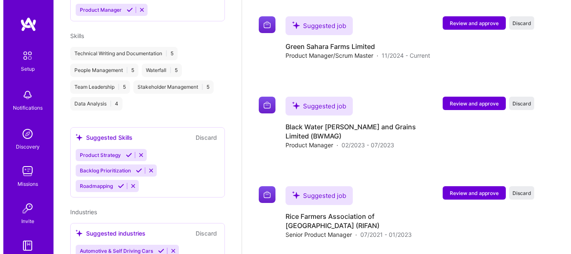
scroll to position [1292, 0]
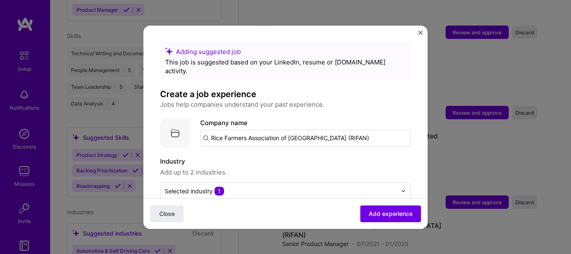
click at [223, 187] on span "1" at bounding box center [220, 191] width 10 height 9
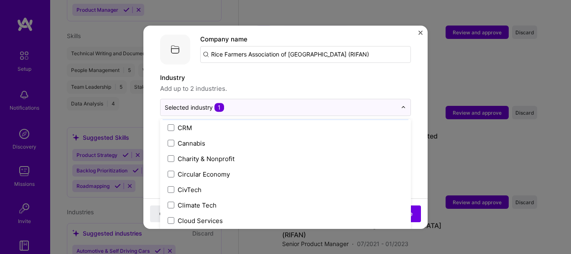
scroll to position [418, 0]
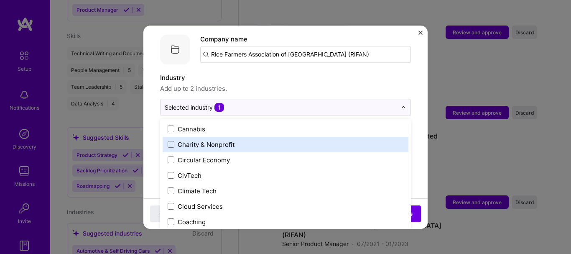
click at [174, 141] on span at bounding box center [171, 144] width 7 height 7
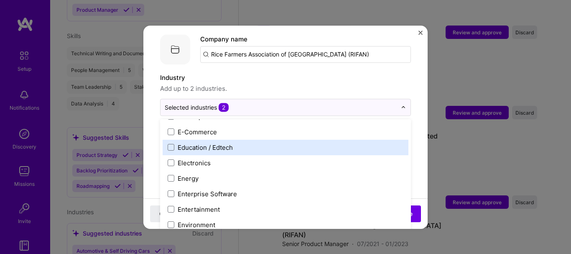
scroll to position [753, 0]
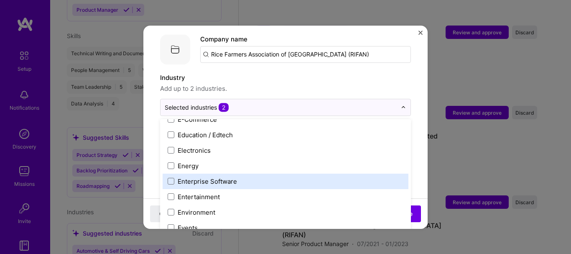
click at [264, 177] on label "Enterprise Software" at bounding box center [286, 181] width 236 height 9
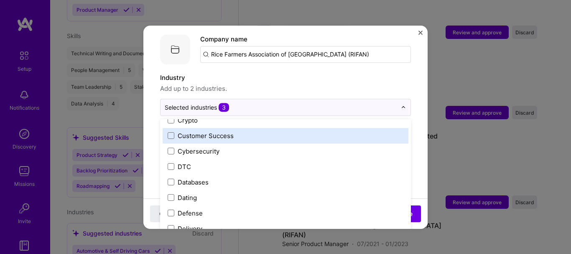
scroll to position [627, 0]
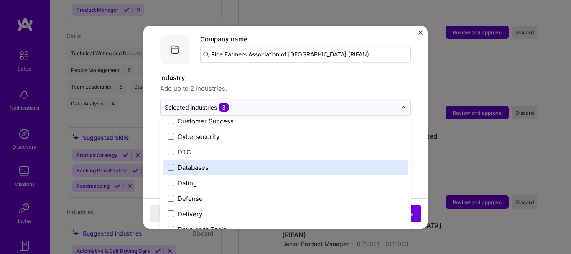
click at [177, 163] on label "Databases" at bounding box center [286, 167] width 236 height 9
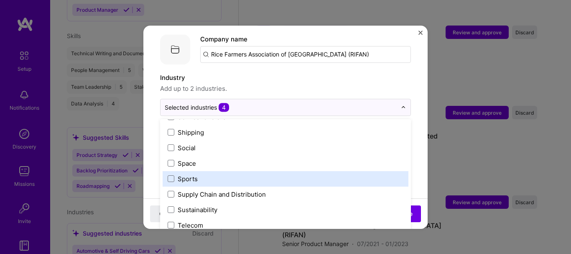
scroll to position [1737, 0]
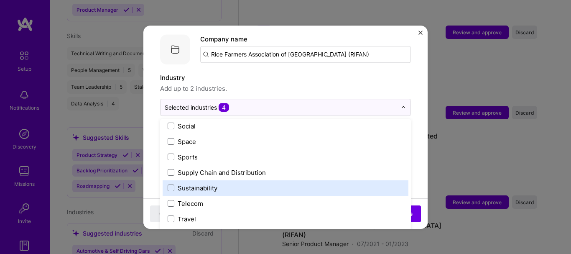
click at [318, 180] on div "Sustainability" at bounding box center [286, 187] width 246 height 15
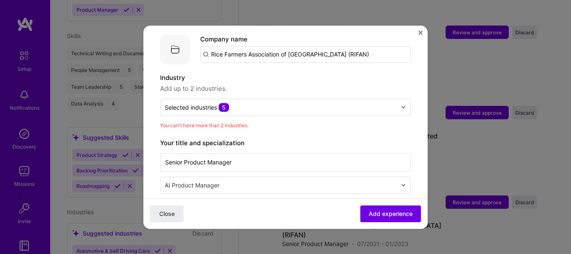
click at [401, 99] on div at bounding box center [406, 107] width 10 height 16
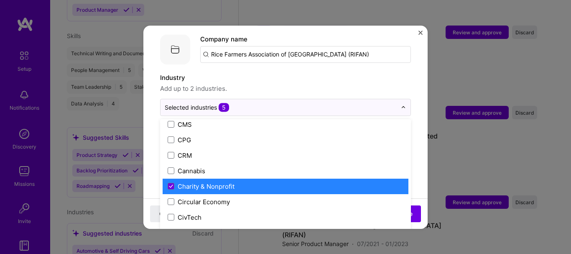
scroll to position [418, 0]
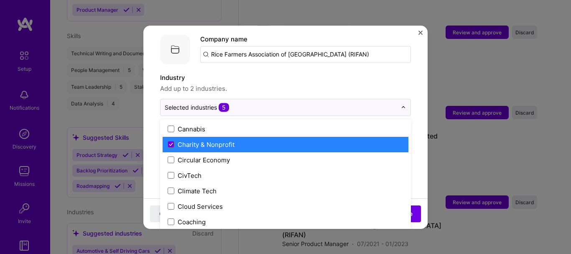
click at [170, 143] on icon at bounding box center [171, 144] width 4 height 3
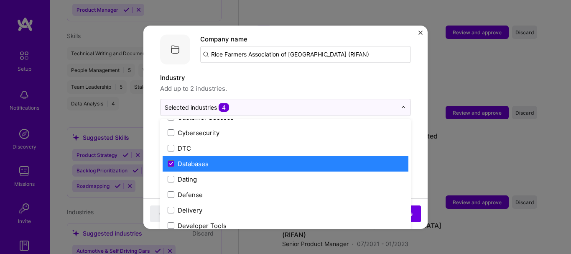
scroll to position [627, 0]
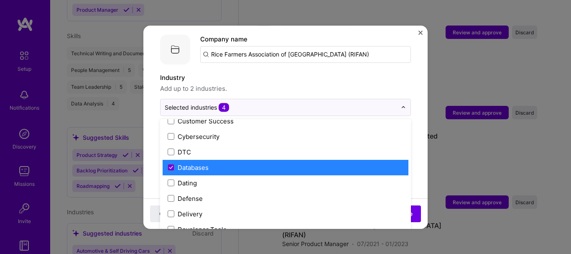
click at [246, 163] on label "Databases" at bounding box center [286, 167] width 236 height 9
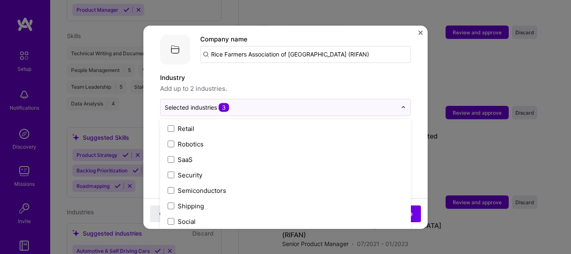
scroll to position [1737, 0]
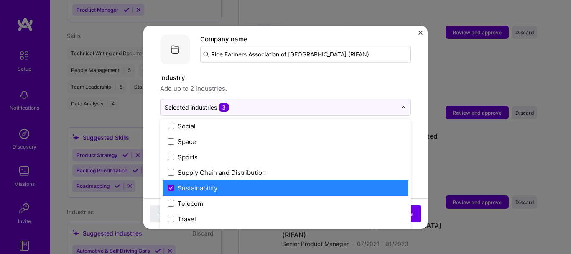
click at [294, 184] on label "Sustainability" at bounding box center [286, 188] width 236 height 9
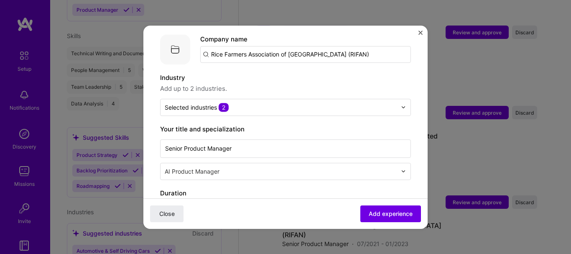
scroll to position [261, 0]
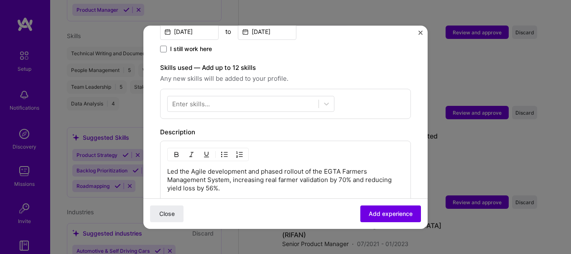
click at [330, 100] on icon at bounding box center [327, 104] width 8 height 8
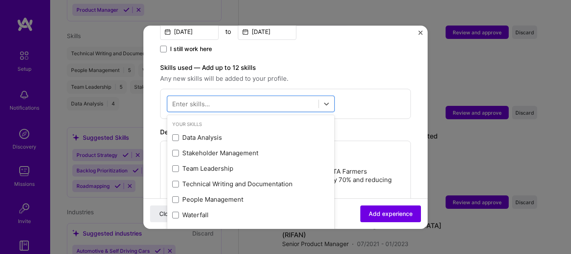
click at [173, 150] on span at bounding box center [175, 153] width 7 height 7
click at [0, 0] on input "checkbox" at bounding box center [0, 0] width 0 height 0
click at [174, 165] on span at bounding box center [175, 168] width 7 height 7
click at [0, 0] on input "checkbox" at bounding box center [0, 0] width 0 height 0
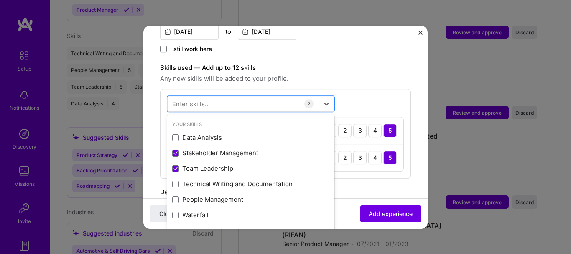
click at [175, 212] on span at bounding box center [175, 215] width 7 height 7
click at [0, 0] on input "checkbox" at bounding box center [0, 0] width 0 height 0
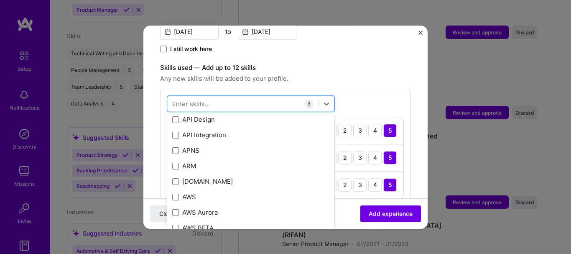
scroll to position [167, 0]
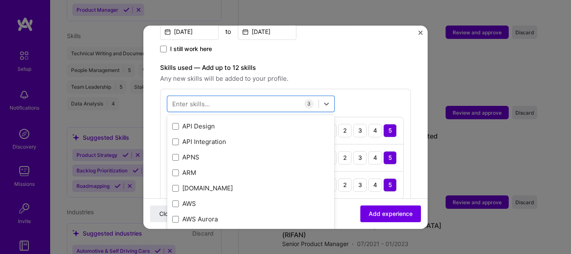
click at [175, 138] on span at bounding box center [175, 141] width 7 height 7
click at [0, 0] on input "checkbox" at bounding box center [0, 0] width 0 height 0
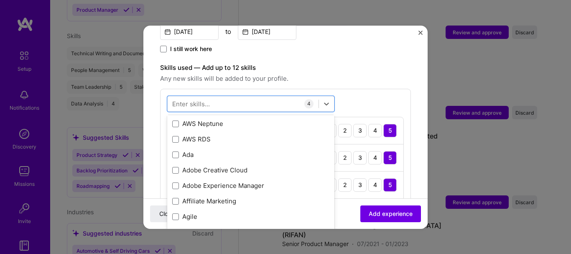
scroll to position [376, 0]
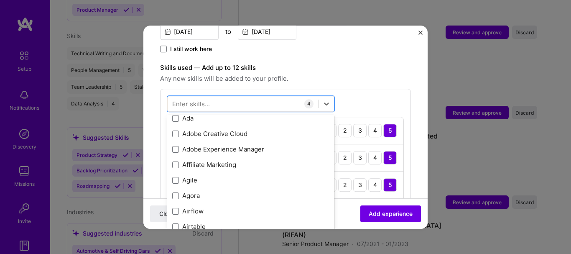
click at [174, 177] on span at bounding box center [175, 180] width 7 height 7
click at [0, 0] on input "checkbox" at bounding box center [0, 0] width 0 height 0
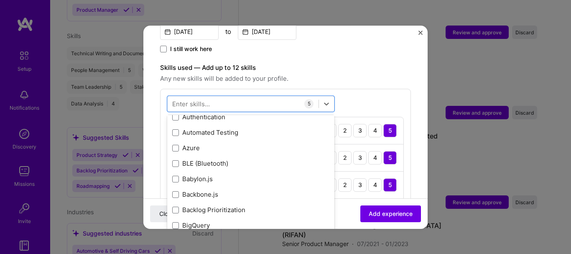
scroll to position [795, 0]
click at [175, 192] on span at bounding box center [175, 195] width 7 height 7
click at [0, 0] on input "checkbox" at bounding box center [0, 0] width 0 height 0
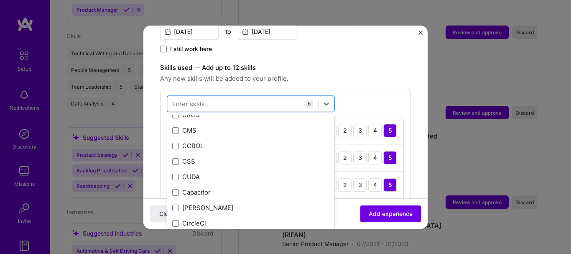
scroll to position [1046, 0]
click at [173, 142] on span at bounding box center [175, 145] width 7 height 7
click at [0, 0] on input "checkbox" at bounding box center [0, 0] width 0 height 0
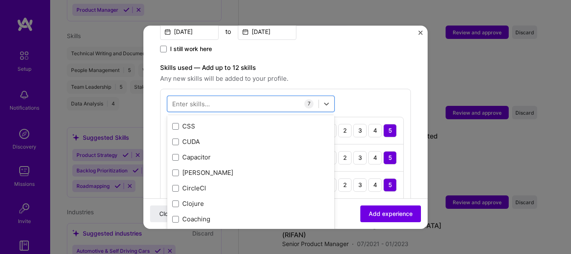
scroll to position [1129, 0]
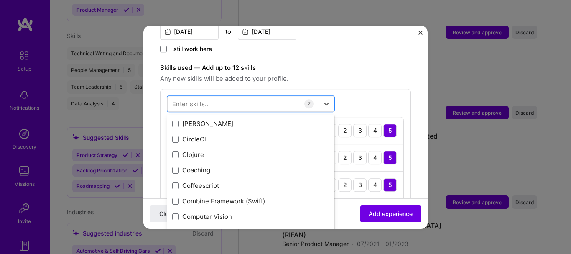
click at [175, 167] on span at bounding box center [175, 170] width 7 height 7
click at [0, 0] on input "checkbox" at bounding box center [0, 0] width 0 height 0
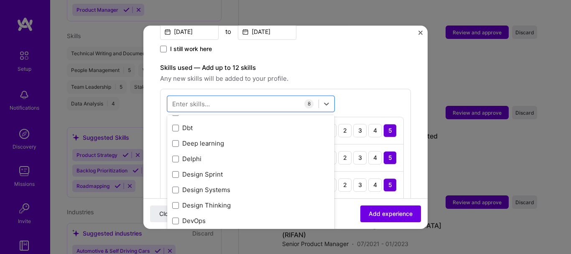
scroll to position [1631, 0]
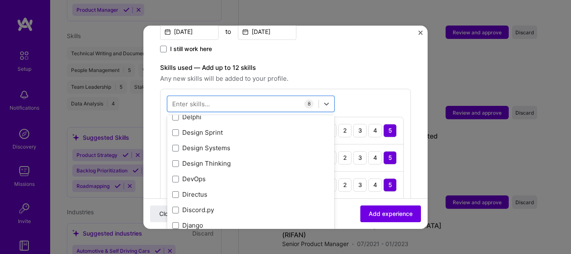
click at [177, 129] on span at bounding box center [175, 132] width 7 height 7
click at [0, 0] on input "checkbox" at bounding box center [0, 0] width 0 height 0
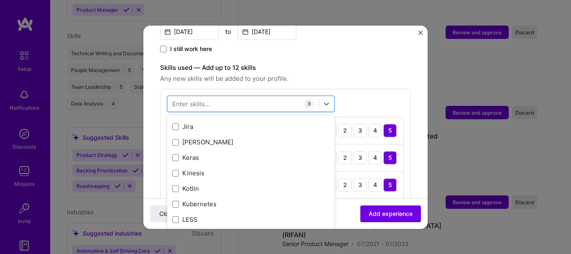
click at [175, 123] on span at bounding box center [175, 126] width 7 height 7
click at [0, 0] on input "checkbox" at bounding box center [0, 0] width 0 height 0
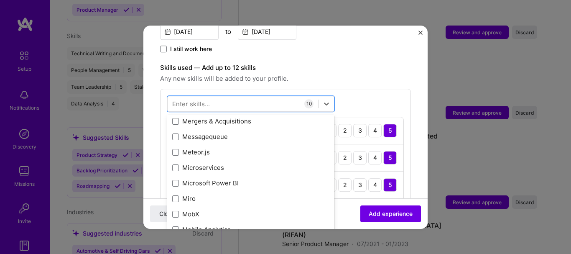
scroll to position [3263, 0]
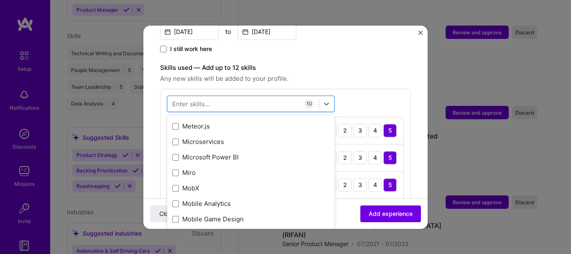
click at [246, 168] on div "Miro" at bounding box center [250, 172] width 157 height 9
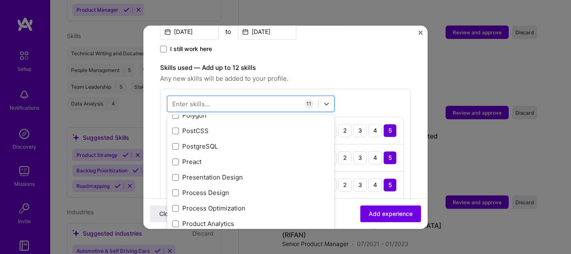
scroll to position [3849, 0]
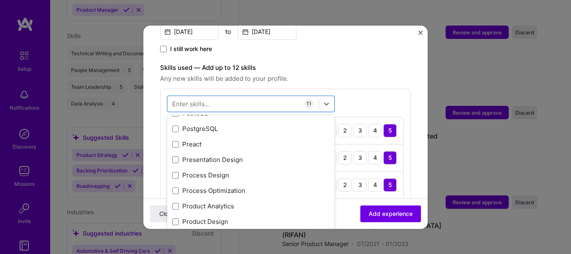
click at [256, 186] on div "Process Optimization" at bounding box center [250, 190] width 157 height 9
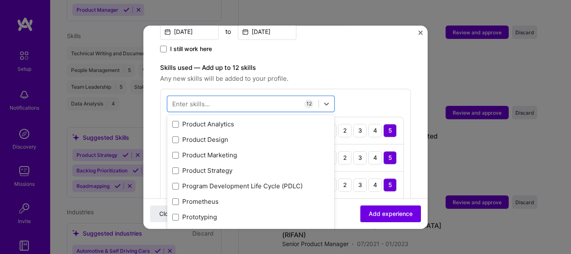
scroll to position [3932, 0]
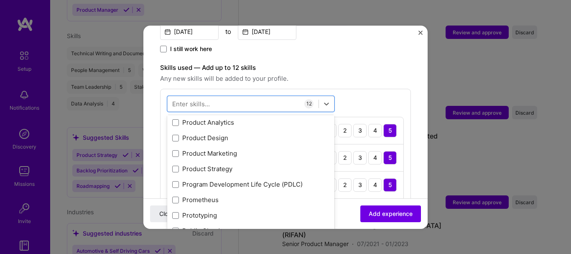
click at [174, 166] on span at bounding box center [175, 169] width 7 height 7
click at [0, 0] on input "checkbox" at bounding box center [0, 0] width 0 height 0
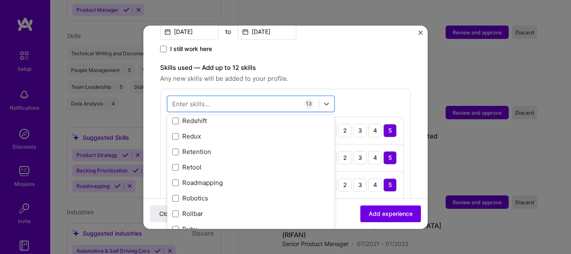
scroll to position [4309, 0]
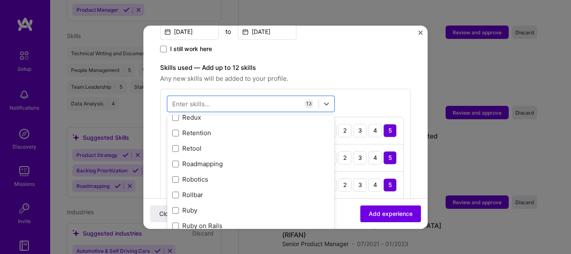
click at [257, 159] on div "Roadmapping" at bounding box center [250, 163] width 157 height 9
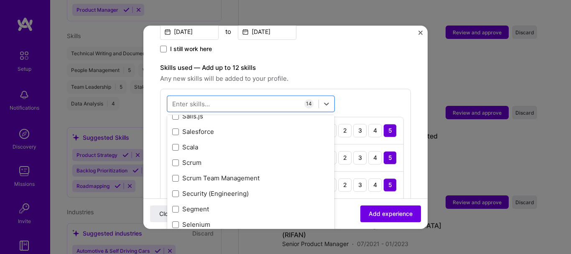
scroll to position [4601, 0]
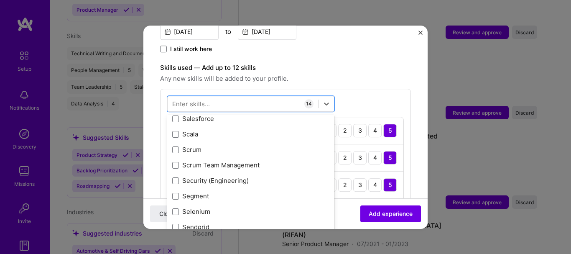
click at [256, 161] on div "Scrum Team Management" at bounding box center [250, 165] width 157 height 9
click at [214, 145] on div "Scrum" at bounding box center [250, 149] width 157 height 9
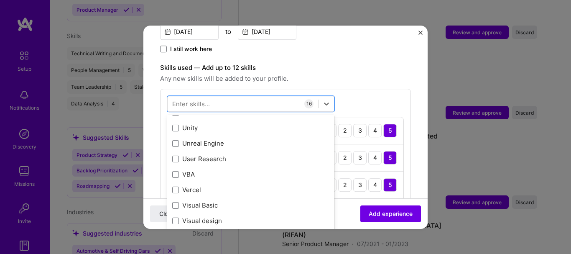
scroll to position [5396, 0]
click at [220, 140] on div "User Research" at bounding box center [250, 143] width 167 height 15
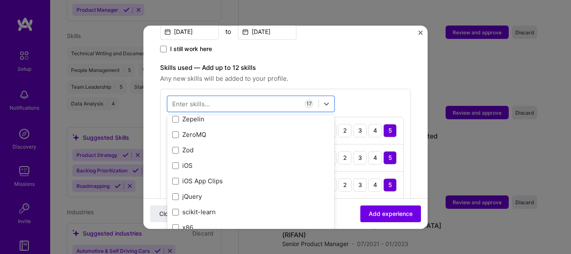
scroll to position [5761, 0]
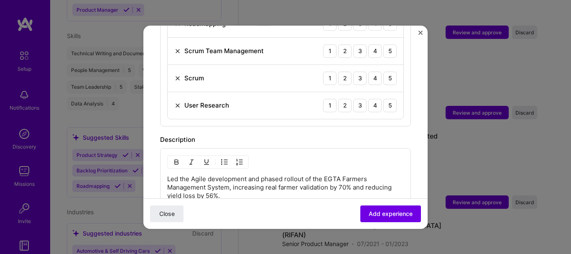
scroll to position [763, 0]
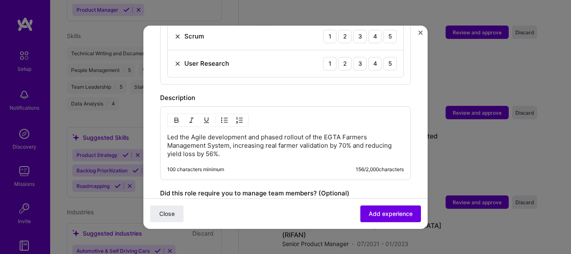
click at [268, 141] on p "Led the Agile development and phased rollout of the EGTA Farmers Management Sys…" at bounding box center [285, 145] width 237 height 25
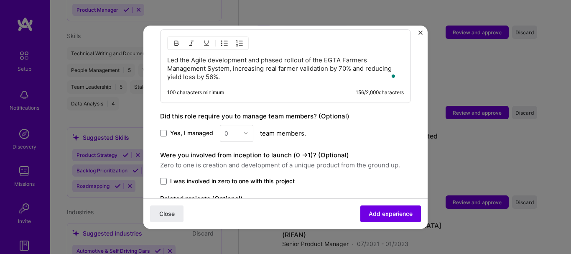
scroll to position [847, 0]
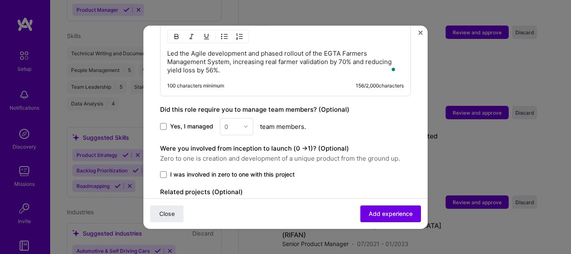
click at [164, 123] on span at bounding box center [163, 126] width 7 height 7
click at [0, 0] on input "Yes, I managed" at bounding box center [0, 0] width 0 height 0
click at [249, 119] on div at bounding box center [248, 126] width 10 height 16
click at [236, 153] on div "7" at bounding box center [237, 157] width 28 height 15
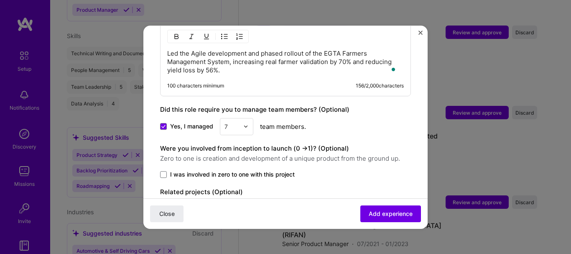
click at [162, 171] on span at bounding box center [163, 174] width 7 height 7
click at [0, 0] on input "I was involved in zero to one with this project" at bounding box center [0, 0] width 0 height 0
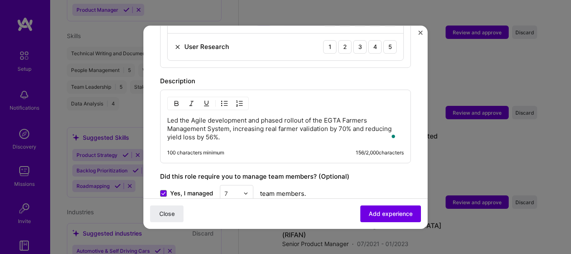
scroll to position [761, 0]
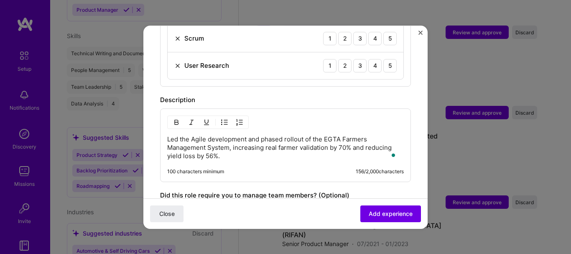
click at [235, 149] on p "Led the Agile development and phased rollout of the EGTA Farmers Management Sys…" at bounding box center [285, 147] width 237 height 25
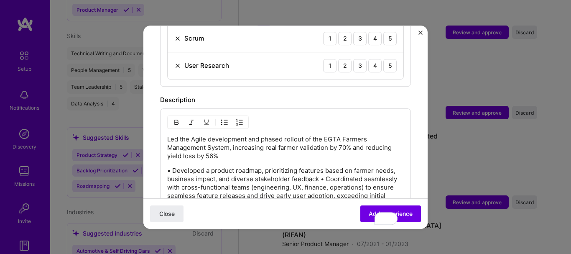
click at [173, 166] on p "• Developed a product roadmap, prioritizing features based on farmer needs, bus…" at bounding box center [285, 191] width 237 height 50
click at [205, 166] on p "Developed a product roadmap, prioritizing features based on farmer needs, busin…" at bounding box center [285, 191] width 237 height 50
click at [252, 166] on p "Developed product roadmap, prioritizing features based on farmer needs, busines…" at bounding box center [285, 191] width 237 height 50
click at [325, 172] on p "Developed product roadmaps, prioritizing features based on farmer needs, busine…" at bounding box center [285, 191] width 237 height 50
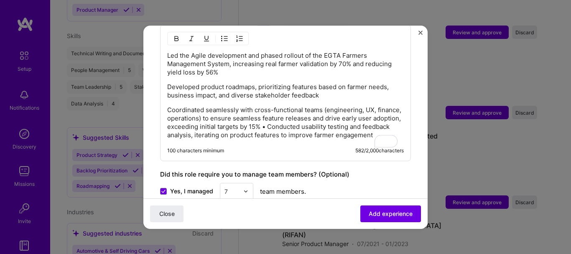
scroll to position [845, 0]
click at [297, 118] on p "Coordinated seamlessly with cross-functional teams (engineering, UX, finance, o…" at bounding box center [285, 122] width 237 height 33
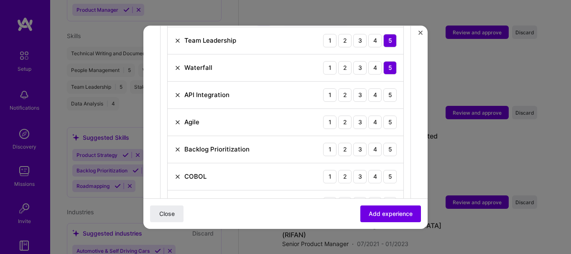
scroll to position [0, 0]
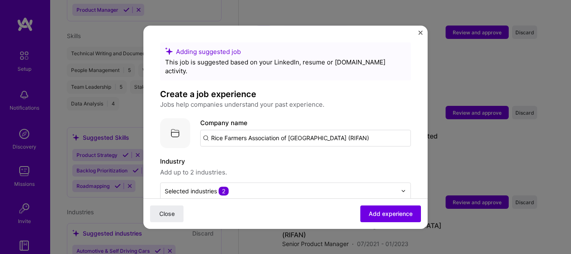
click at [210, 130] on input "Rice Farmers Association of [GEOGRAPHIC_DATA] (RIFAN)" at bounding box center [305, 138] width 211 height 17
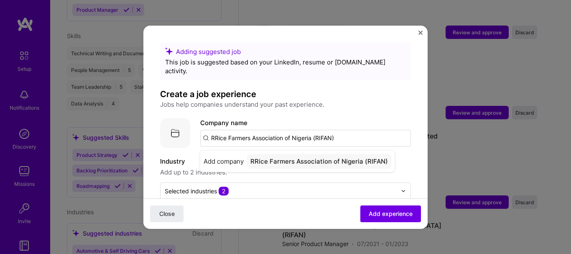
type input "Rice Farmers Association of [GEOGRAPHIC_DATA] (RIFAN)"
click at [330, 154] on div "Rice Farmers Association of [GEOGRAPHIC_DATA] (RIFAN)" at bounding box center [325, 165] width 165 height 23
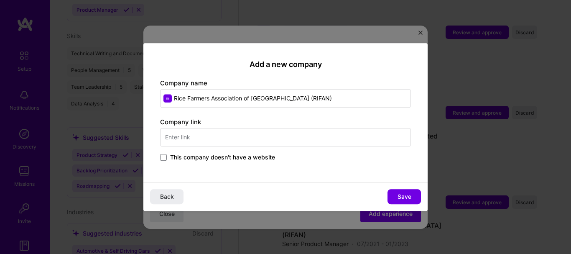
click at [226, 142] on input "text" at bounding box center [285, 137] width 251 height 18
